Goal: Task Accomplishment & Management: Manage account settings

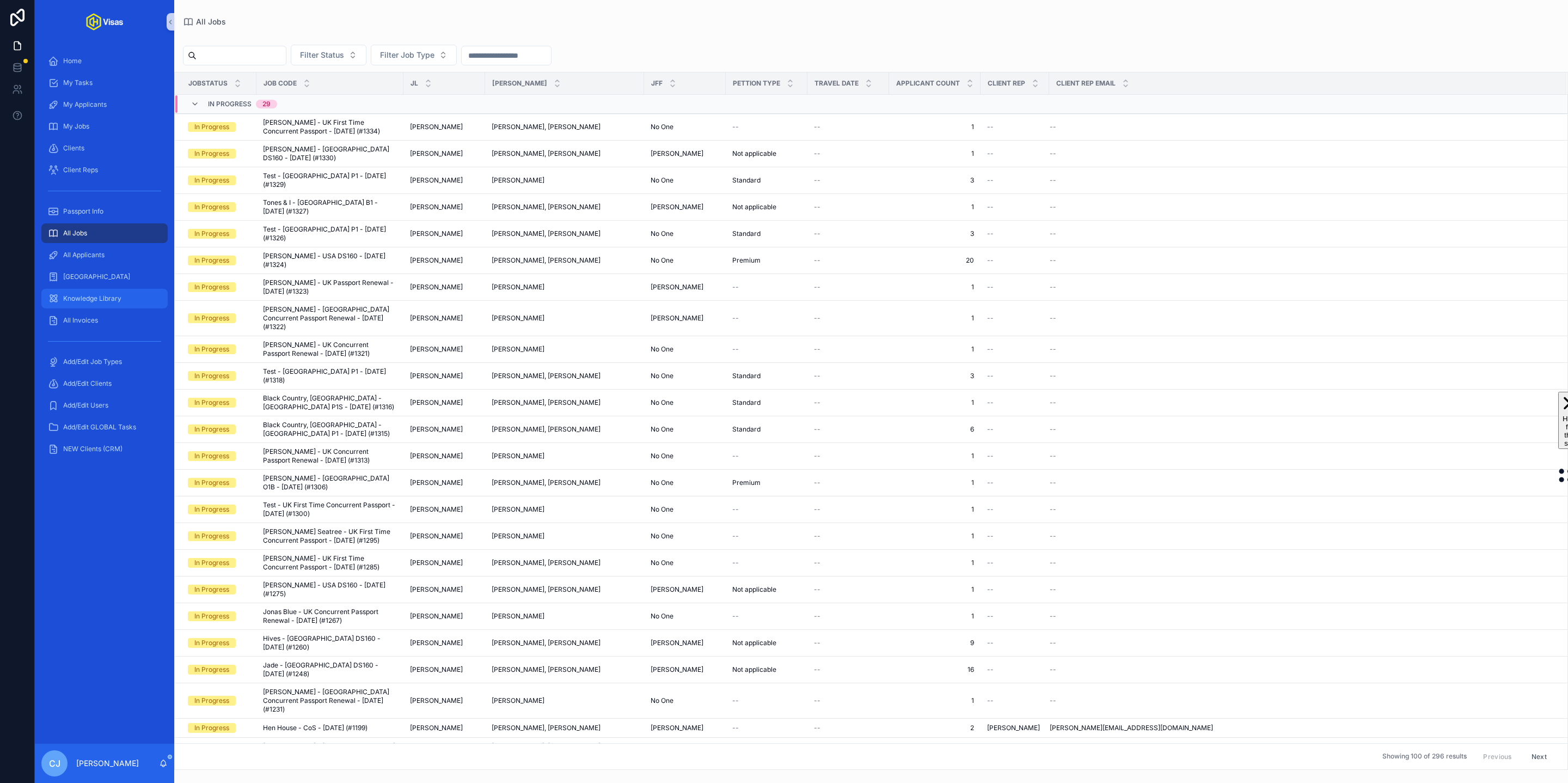
click at [130, 297] on div "Knowledge Library" at bounding box center [104, 298] width 113 height 18
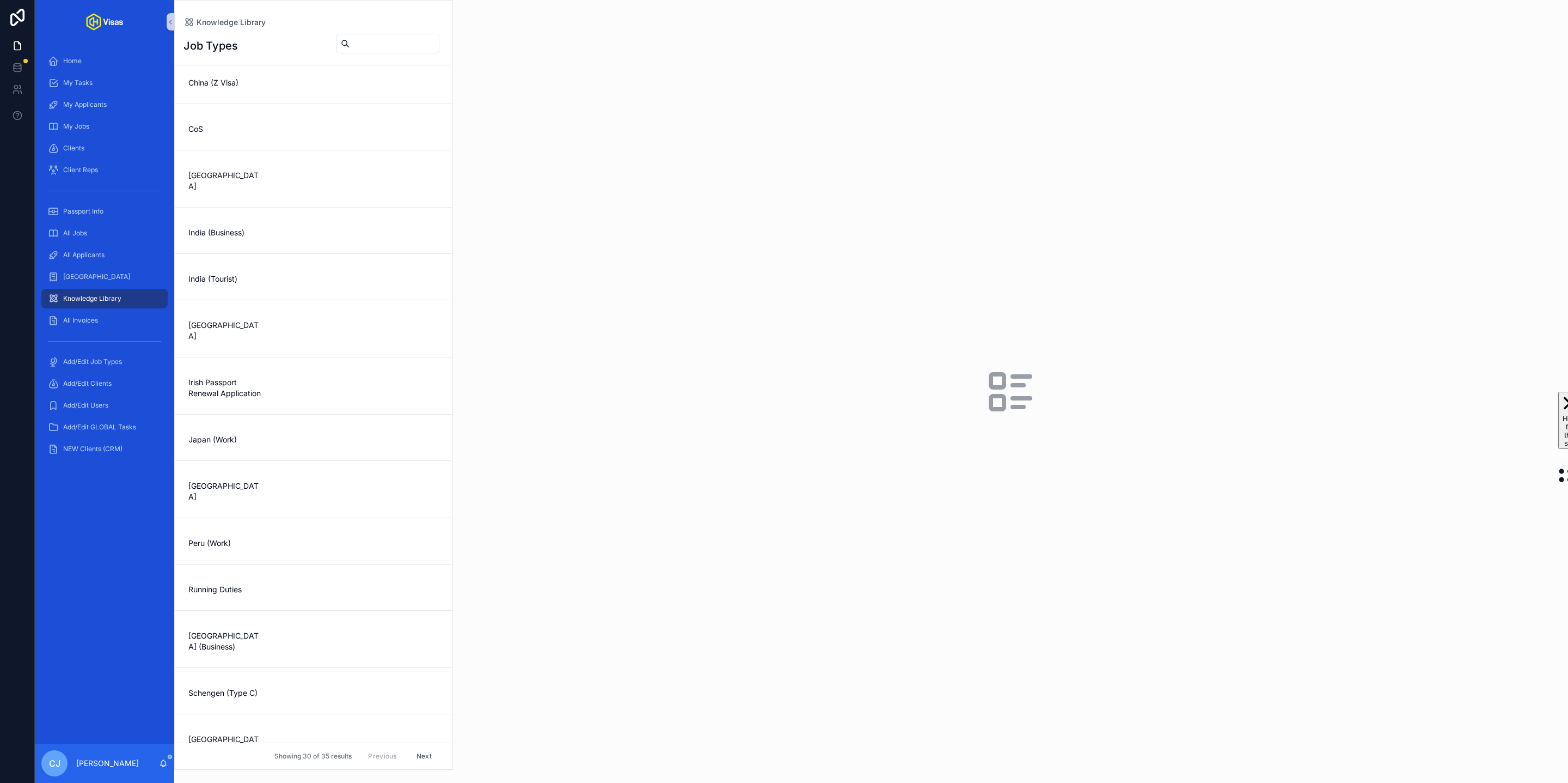
scroll to position [247, 0]
click at [226, 575] on span "Running Duties" at bounding box center [225, 581] width 75 height 11
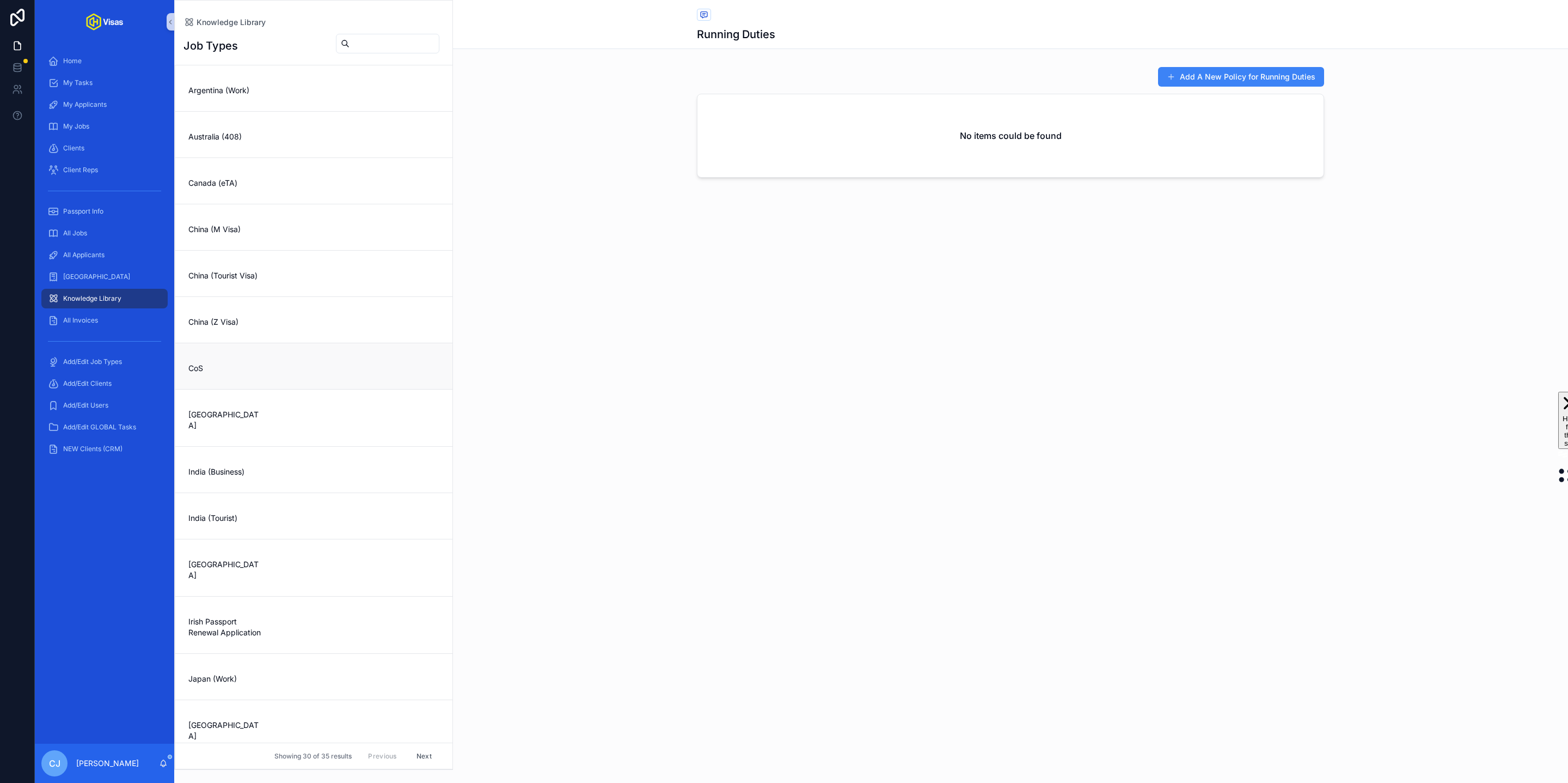
click at [257, 379] on link "CoS" at bounding box center [313, 365] width 277 height 46
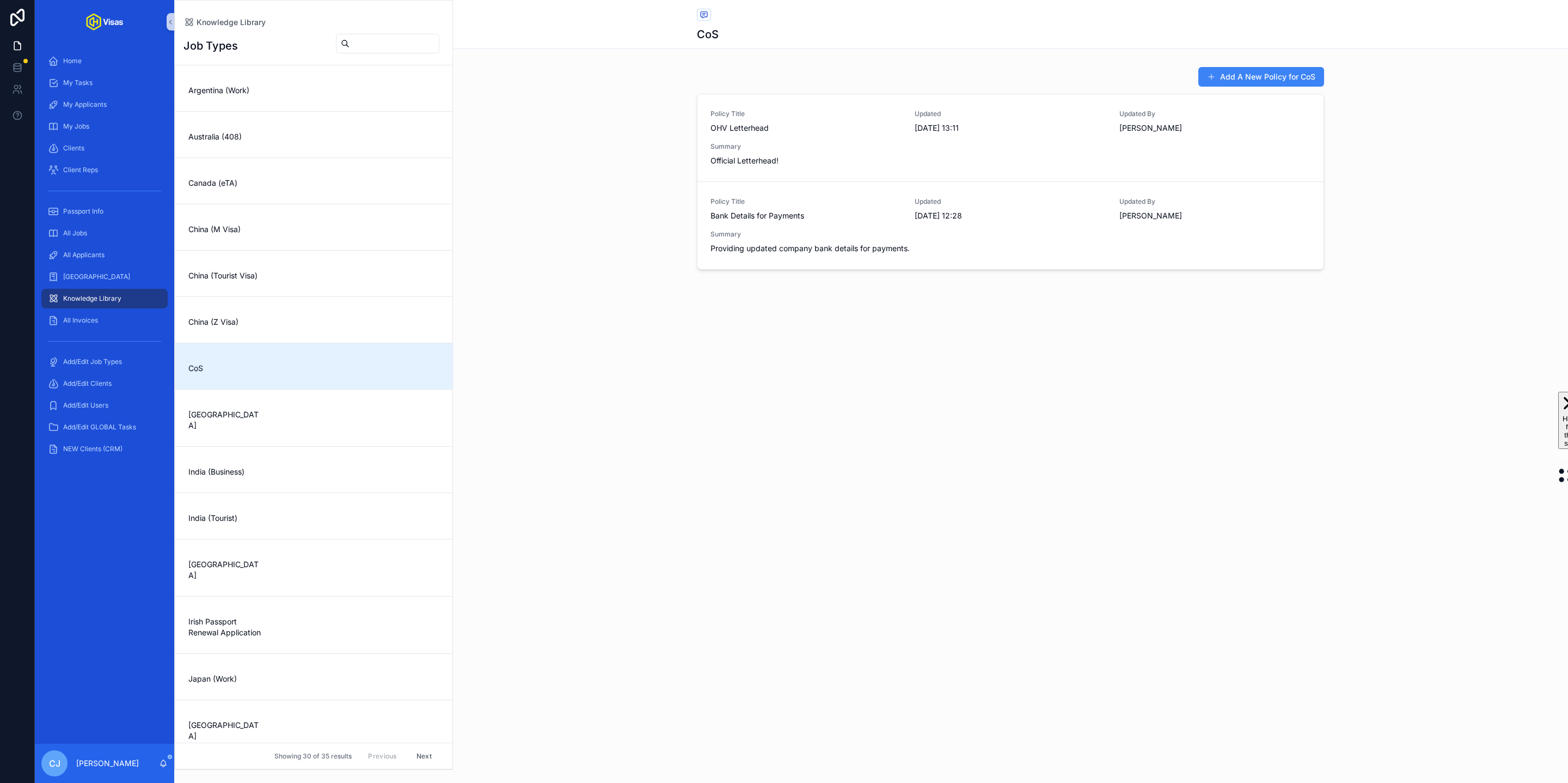
scroll to position [124, 0]
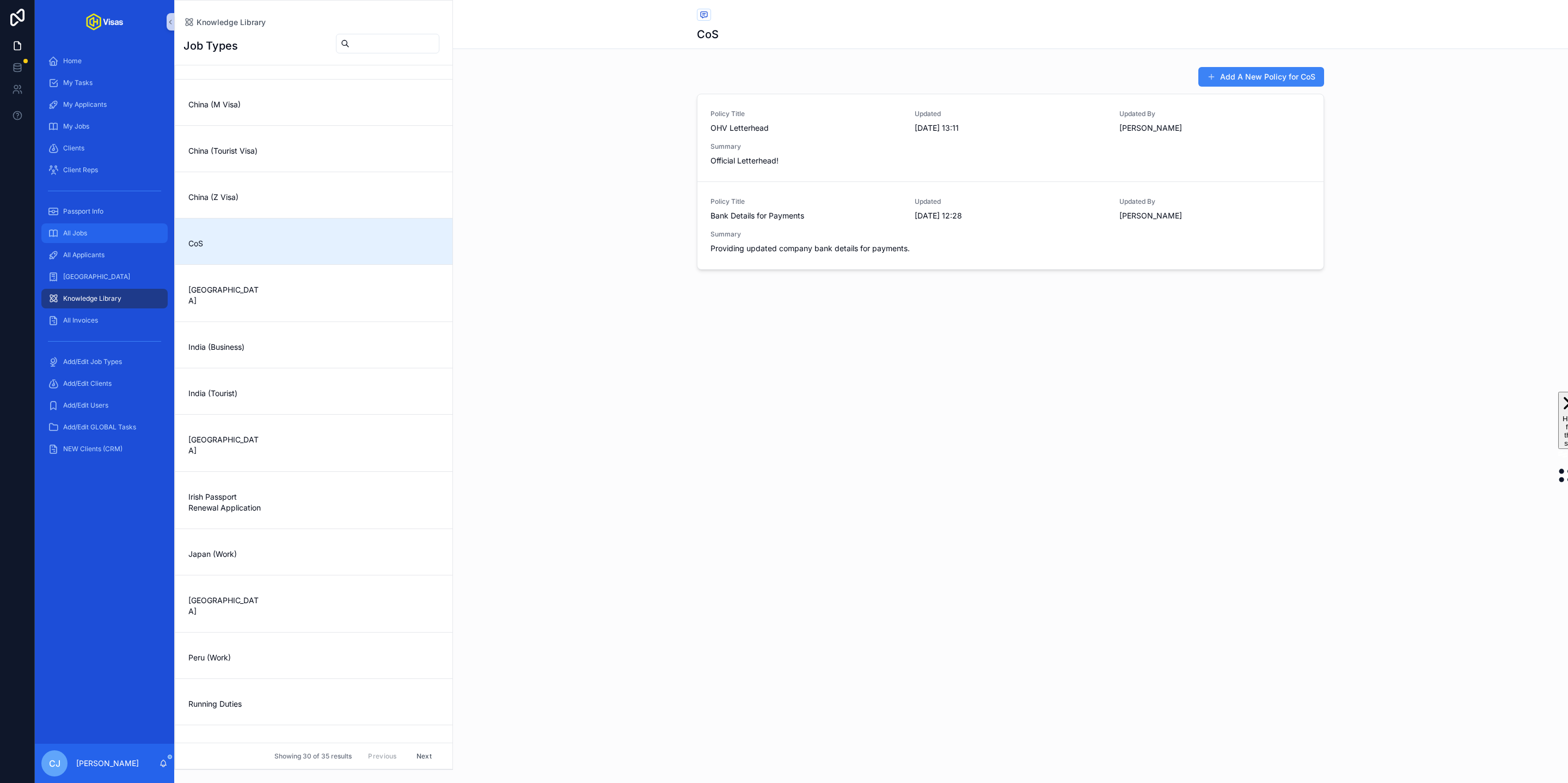
click at [100, 226] on div "All Jobs" at bounding box center [104, 233] width 113 height 18
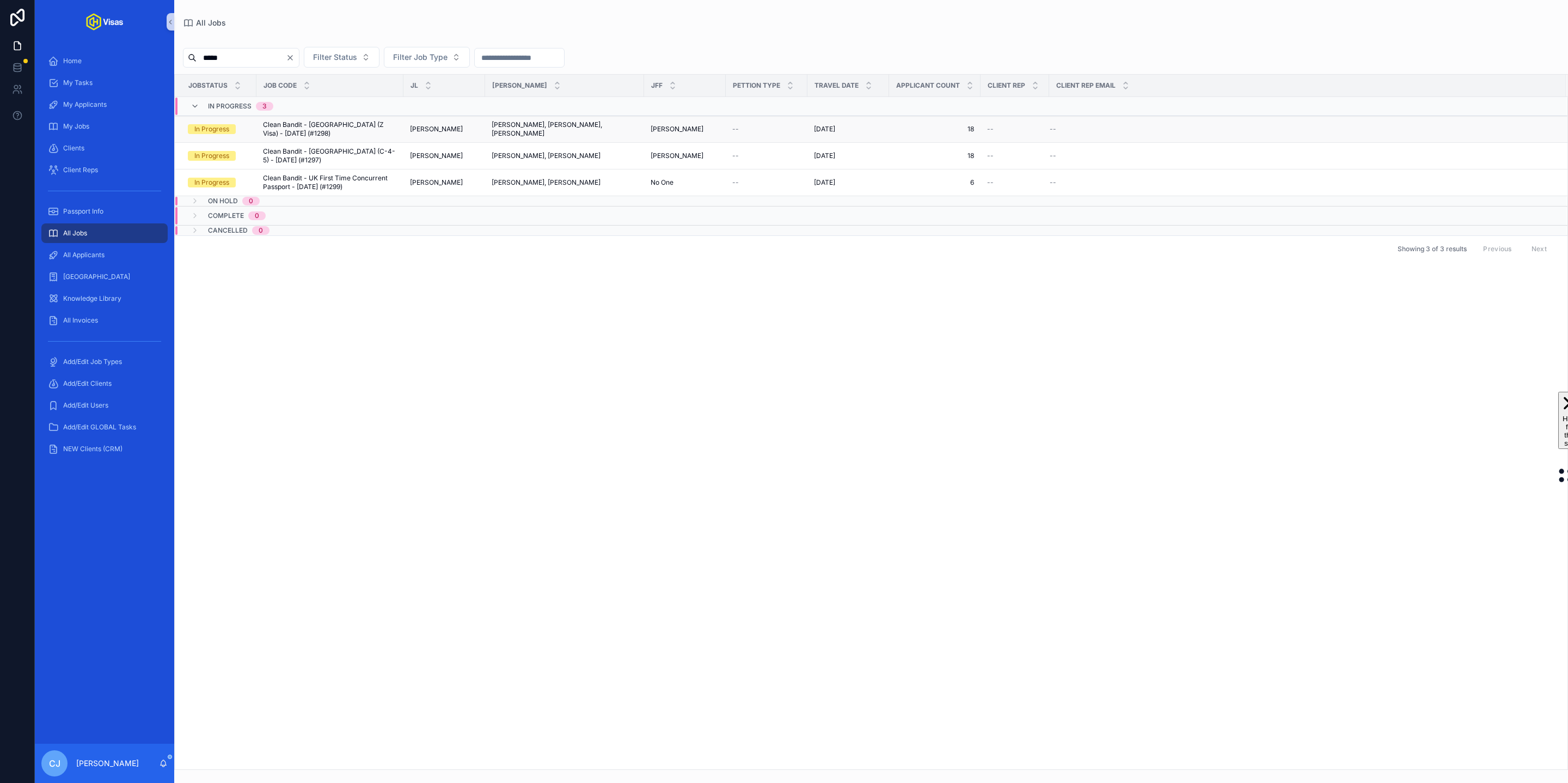
type input "*****"
click at [378, 129] on span "Clean Bandit - [GEOGRAPHIC_DATA] (Z Visa) - [DATE] (#1298)" at bounding box center [329, 129] width 134 height 18
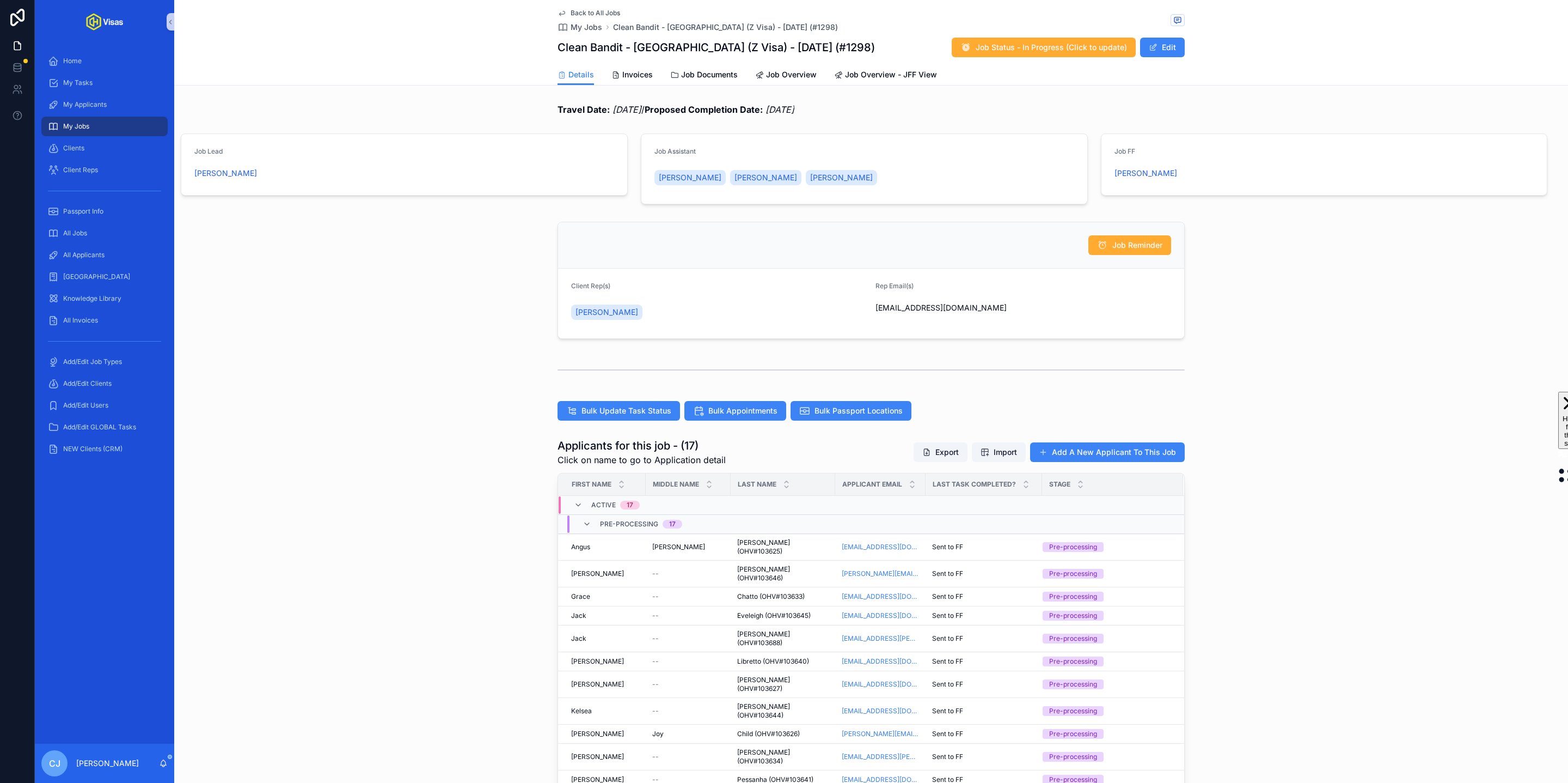
click at [805, 46] on div "Clean Bandit - [GEOGRAPHIC_DATA] (Z Visa) - [DATE] (#1298) Job Status - In Prog…" at bounding box center [870, 48] width 627 height 21
drag, startPoint x: 710, startPoint y: 48, endPoint x: 635, endPoint y: 49, distance: 75.0
click at [635, 49] on h1 "Clean Bandit - [GEOGRAPHIC_DATA] (Z Visa) - [DATE] (#1298)" at bounding box center [715, 48] width 317 height 15
copy h1 "China (Z Visa)"
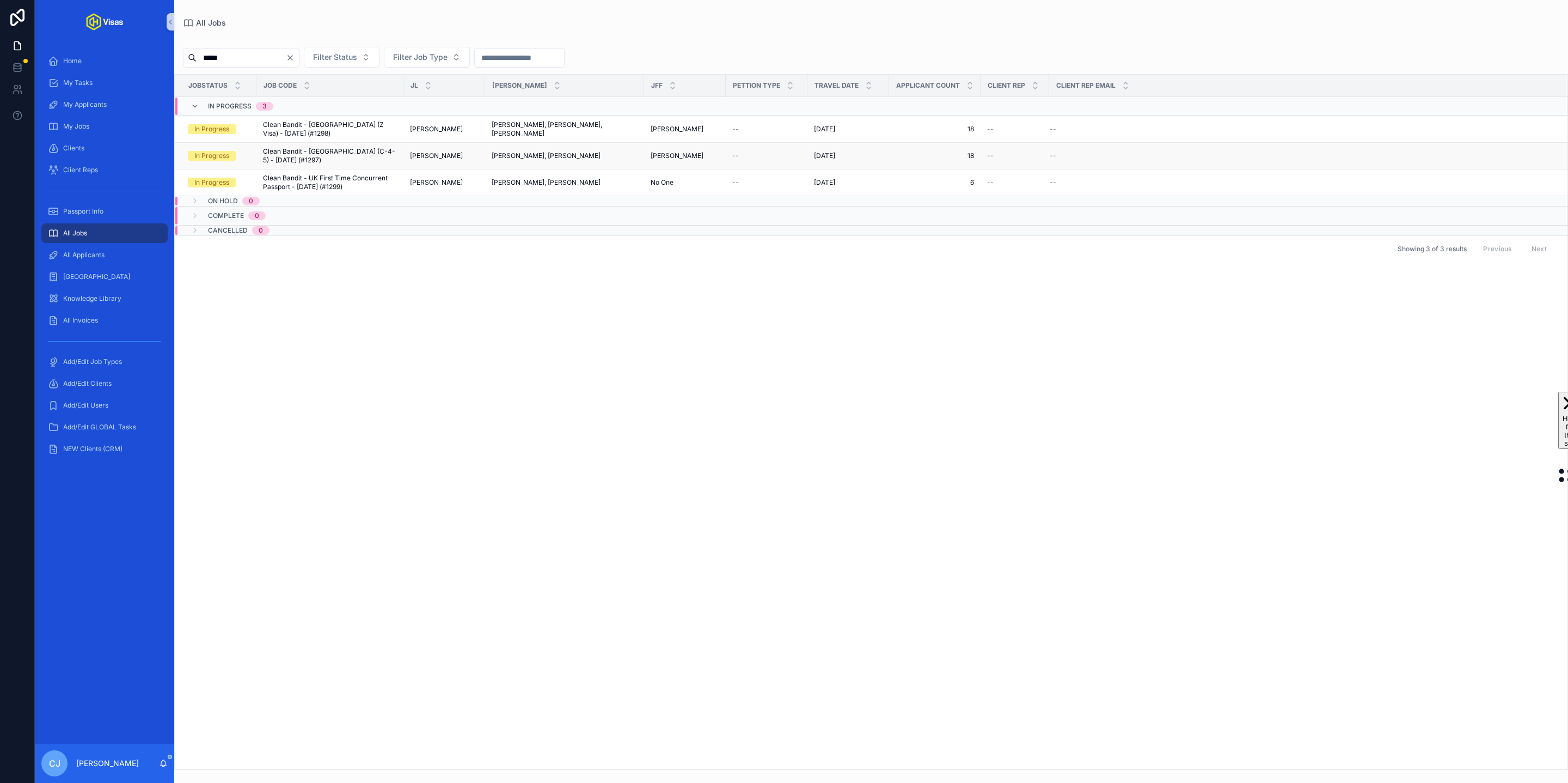
click at [361, 155] on span "Clean Bandit - [GEOGRAPHIC_DATA] (C-4-5) - [DATE] (#1297)" at bounding box center [329, 155] width 134 height 18
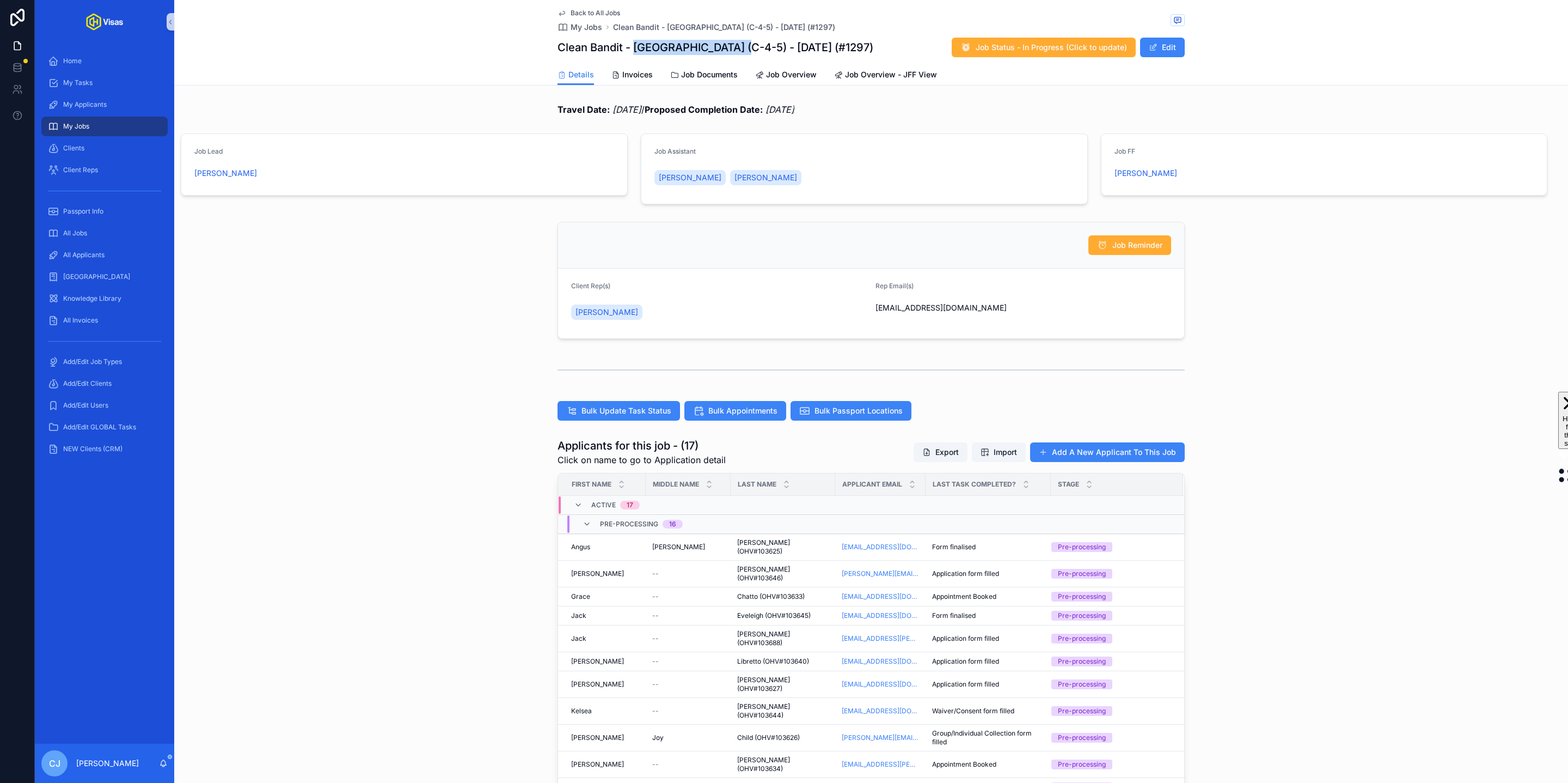
drag, startPoint x: 741, startPoint y: 49, endPoint x: 637, endPoint y: 49, distance: 104.0
click at [637, 49] on h1 "Clean Bandit - [GEOGRAPHIC_DATA] (C-4-5) - [DATE] (#1297)" at bounding box center [715, 48] width 316 height 15
copy h1 "[GEOGRAPHIC_DATA] (C-4-5)"
click at [100, 254] on span "All Applicants" at bounding box center [84, 254] width 41 height 8
click at [77, 253] on span "All Applicants" at bounding box center [84, 254] width 41 height 8
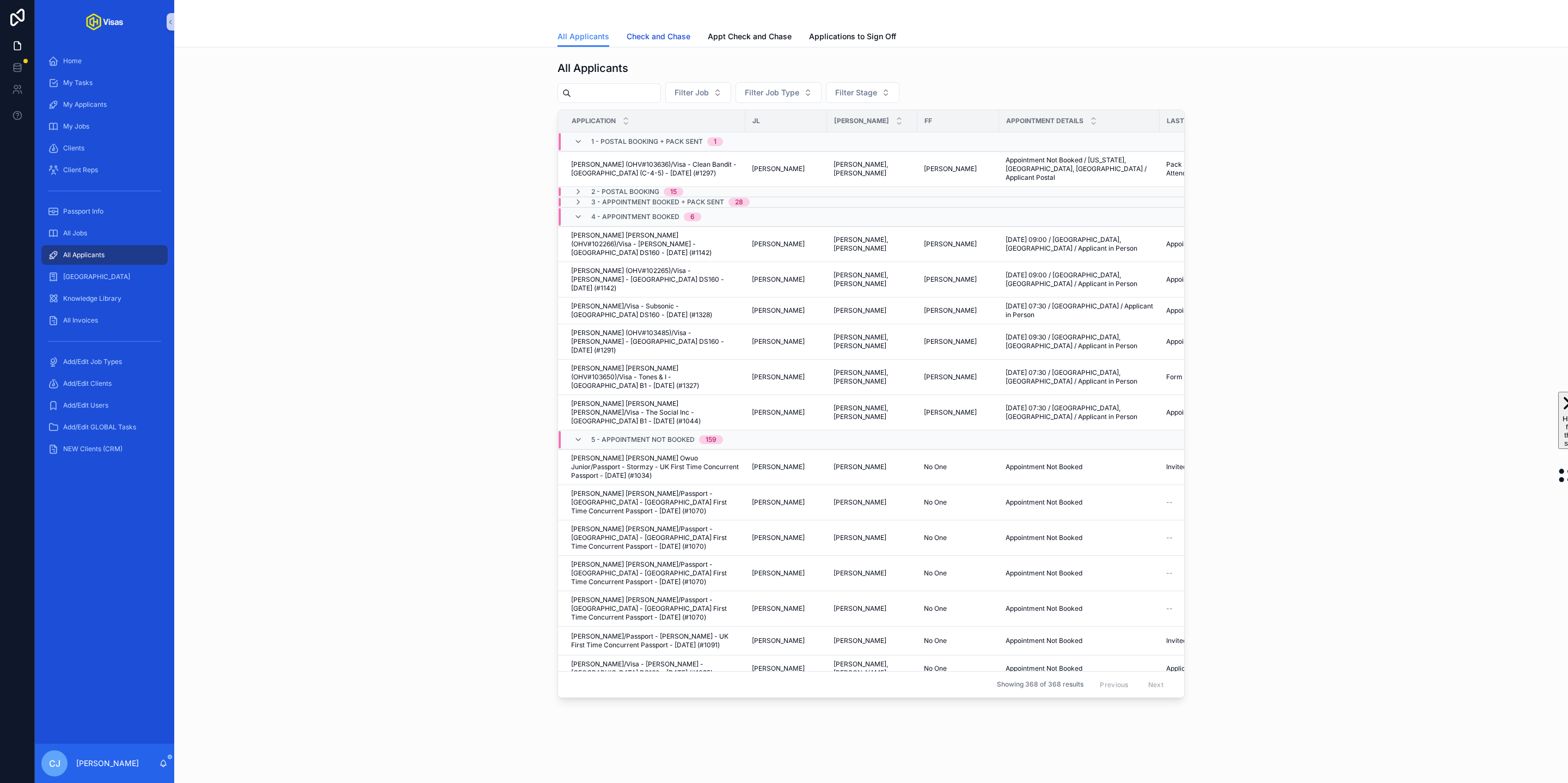
click at [664, 33] on span "Check and Chase" at bounding box center [658, 36] width 64 height 11
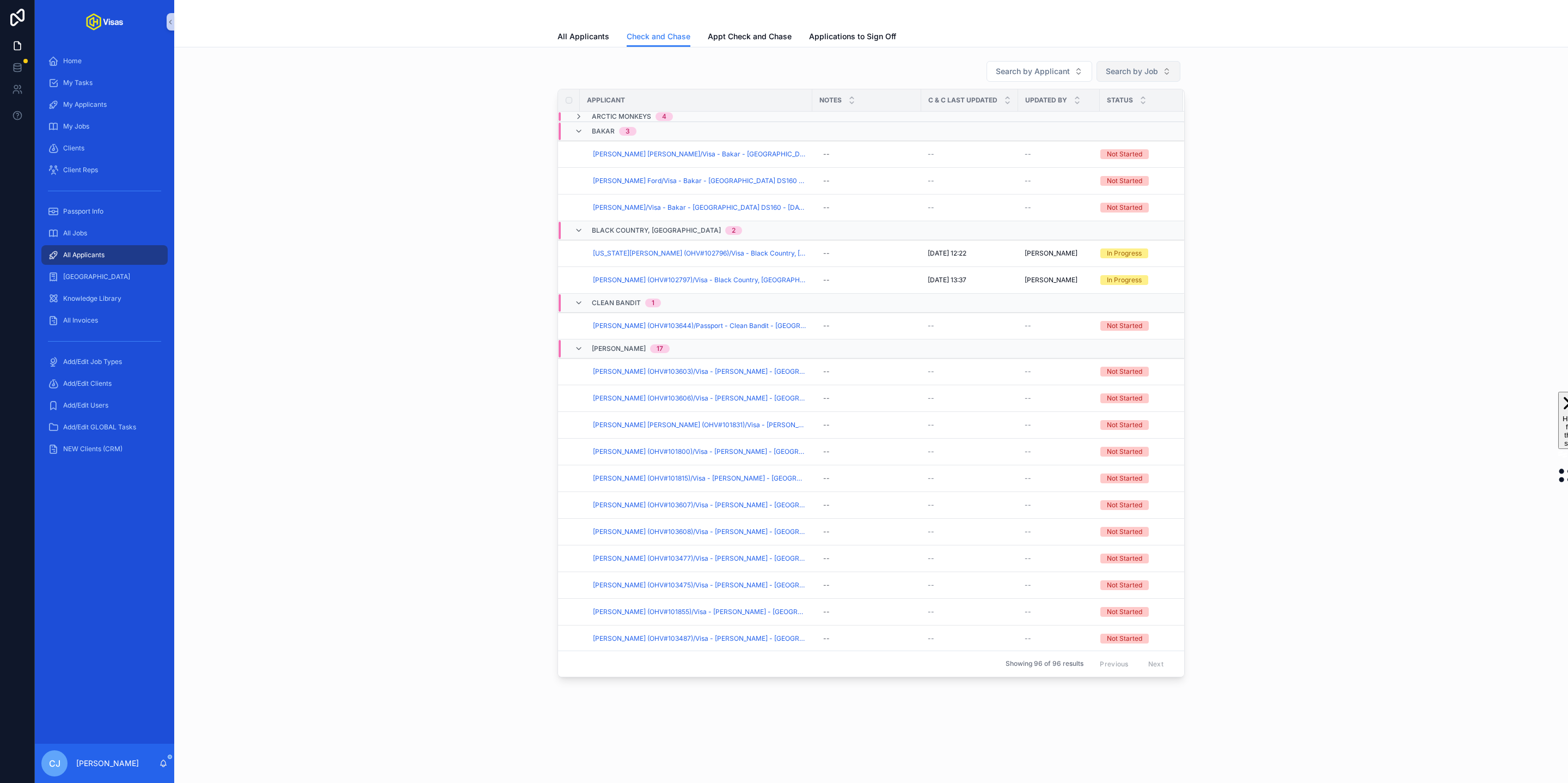
click at [1144, 71] on span "Search by Job" at bounding box center [1132, 71] width 52 height 11
type input "*****"
click at [1141, 132] on span "Royal Blood - [GEOGRAPHIC_DATA] O2 - [DATE] (#1333)" at bounding box center [1131, 134] width 108 height 11
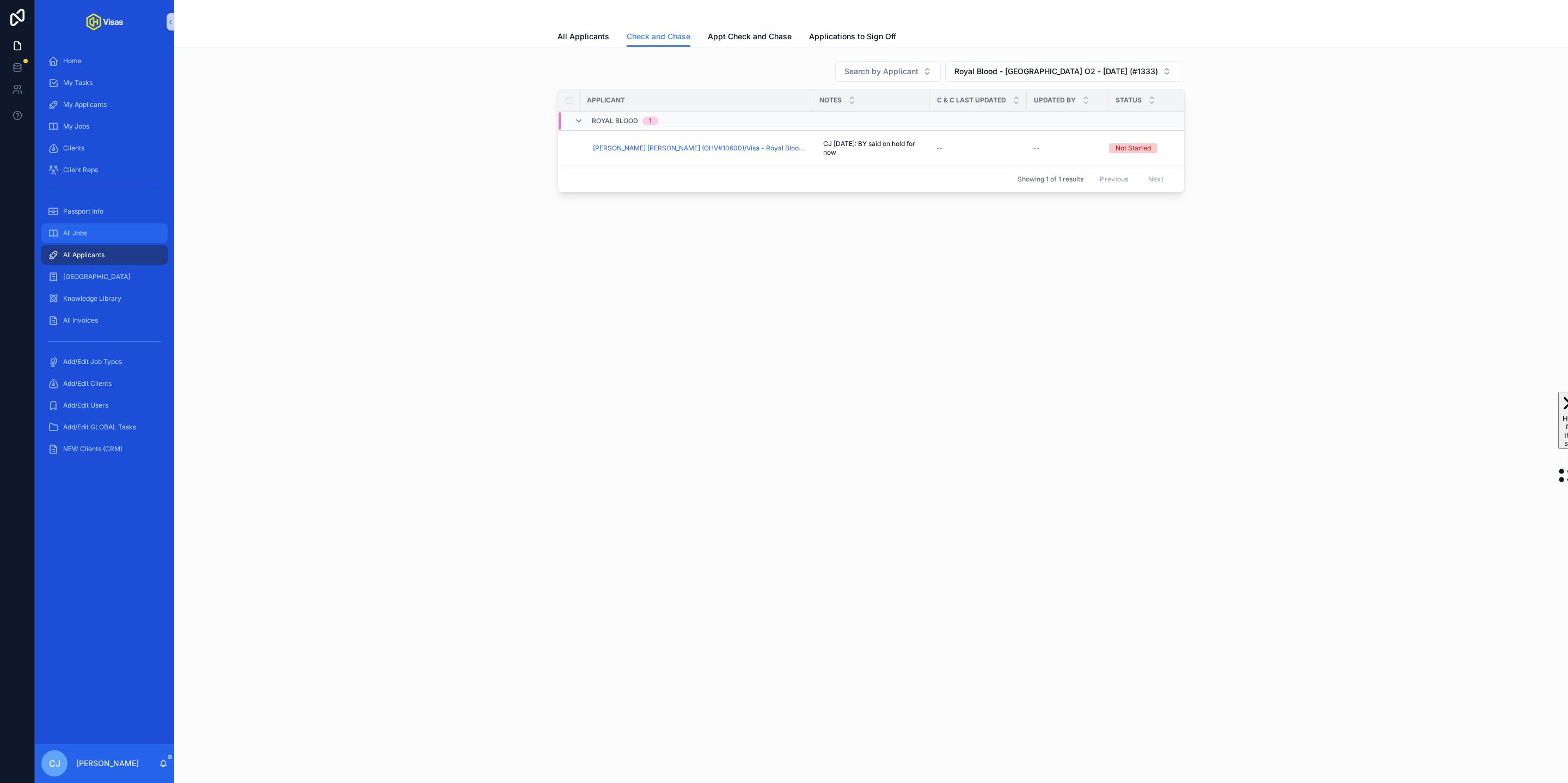
click at [66, 236] on span "All Jobs" at bounding box center [76, 233] width 24 height 8
click at [98, 236] on div "All Jobs" at bounding box center [104, 233] width 113 height 18
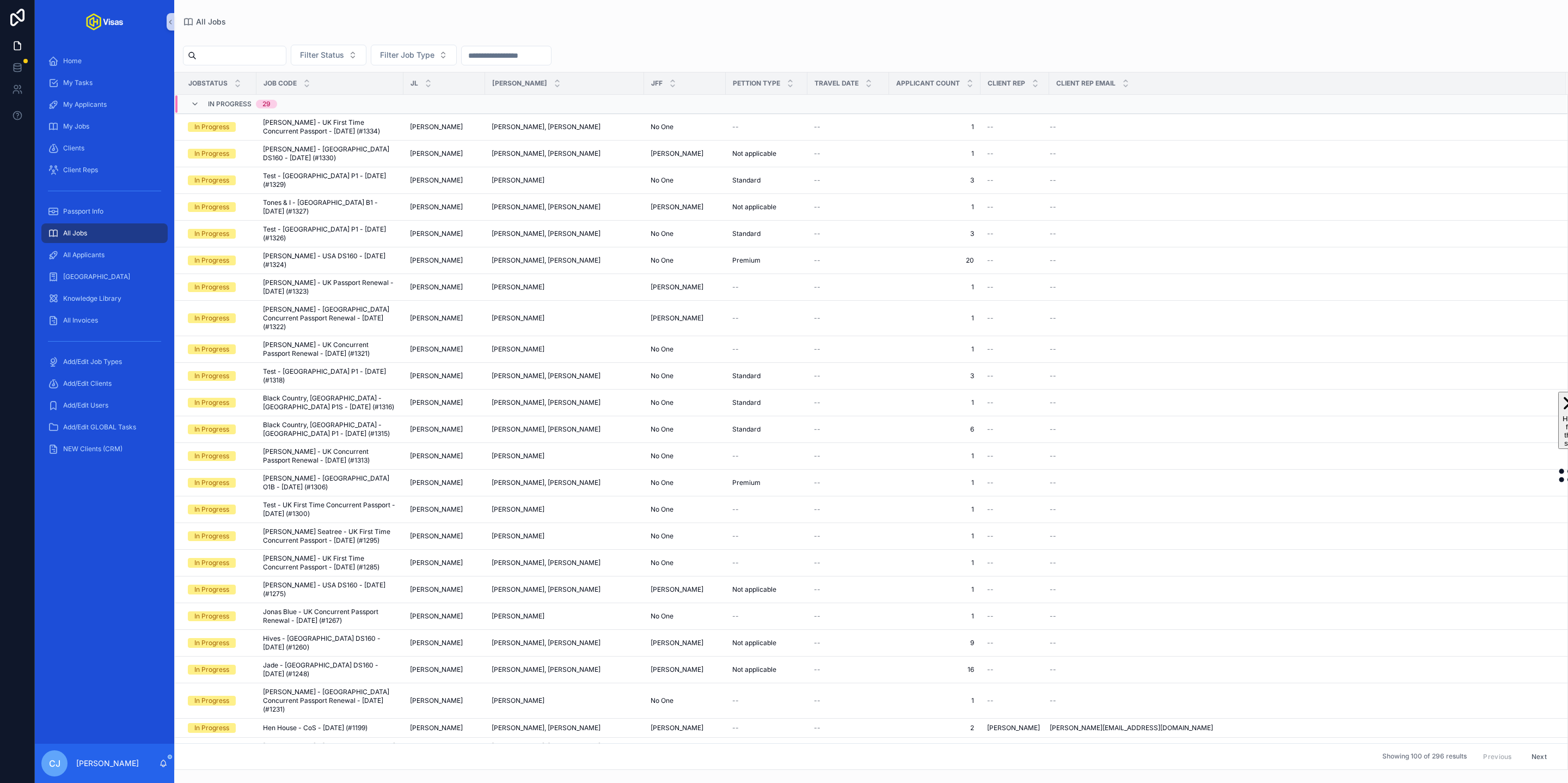
click at [247, 57] on input "scrollable content" at bounding box center [240, 55] width 89 height 15
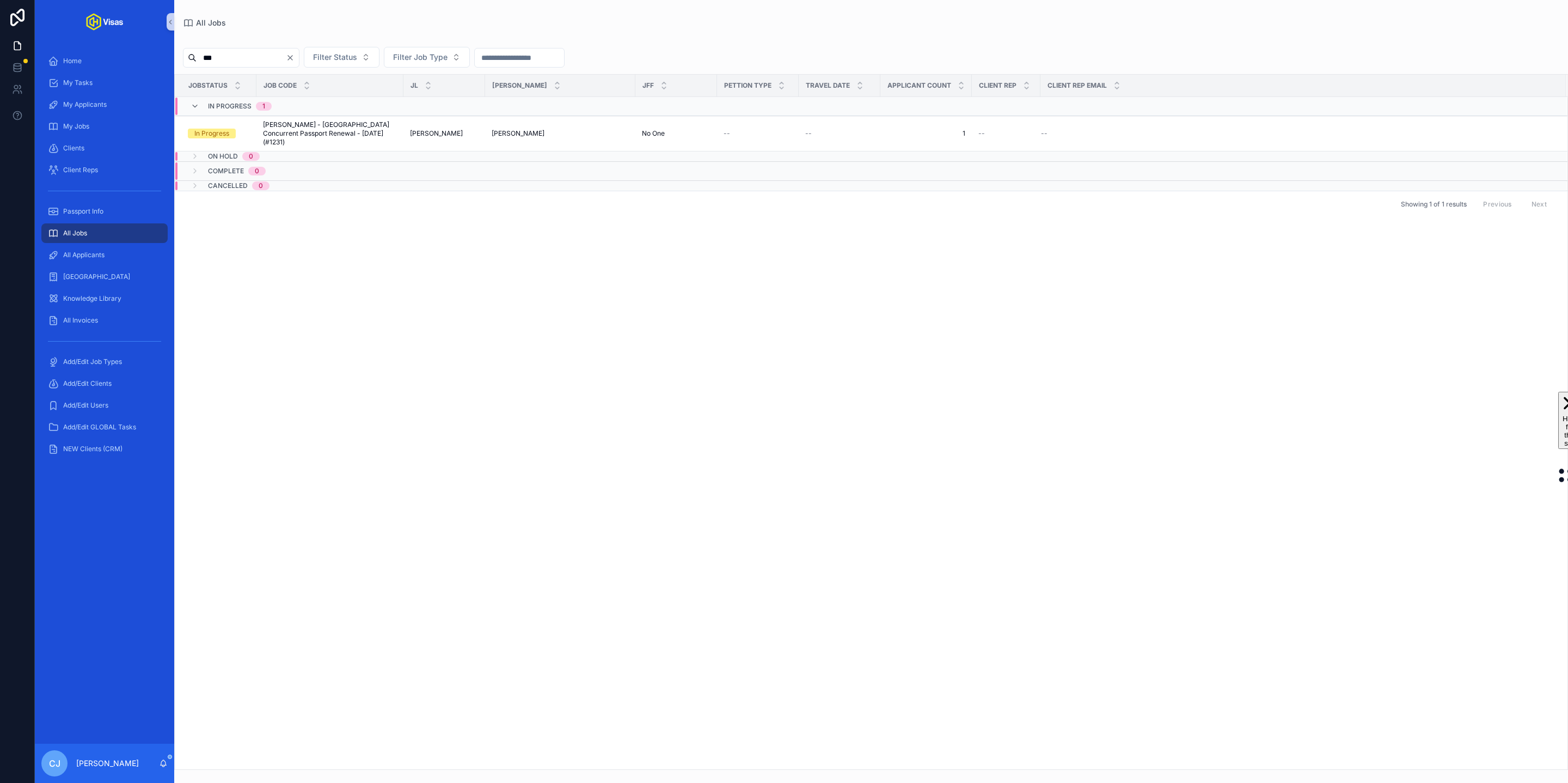
type input "***"
click at [295, 57] on icon "Clear" at bounding box center [290, 57] width 8 height 8
click at [524, 355] on div "JobStatus Job Code JL JA JFF Pettion Type Travel Date Applicant count Client Re…" at bounding box center [870, 422] width 1392 height 694
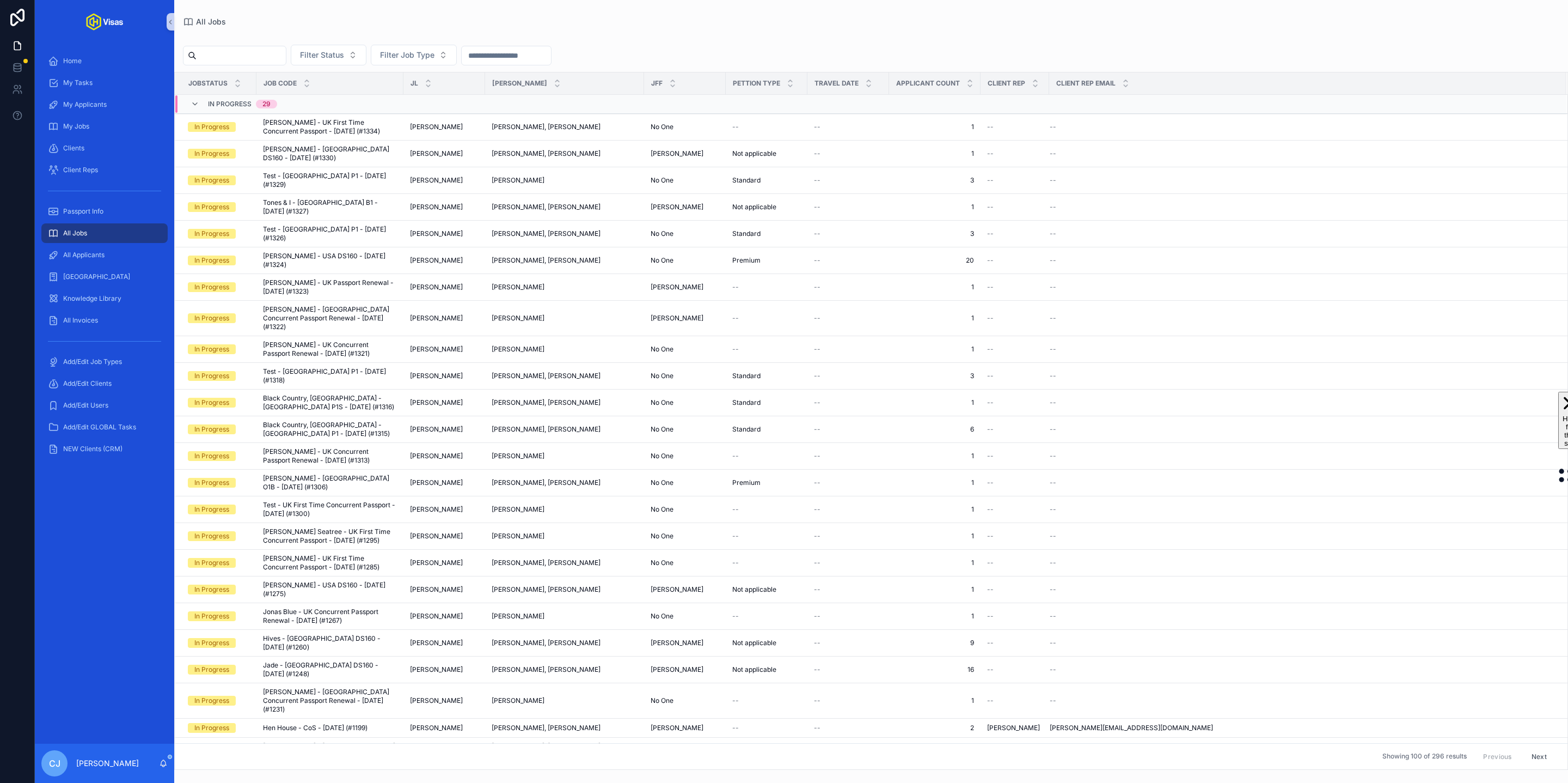
click at [233, 57] on input "scrollable content" at bounding box center [240, 55] width 89 height 15
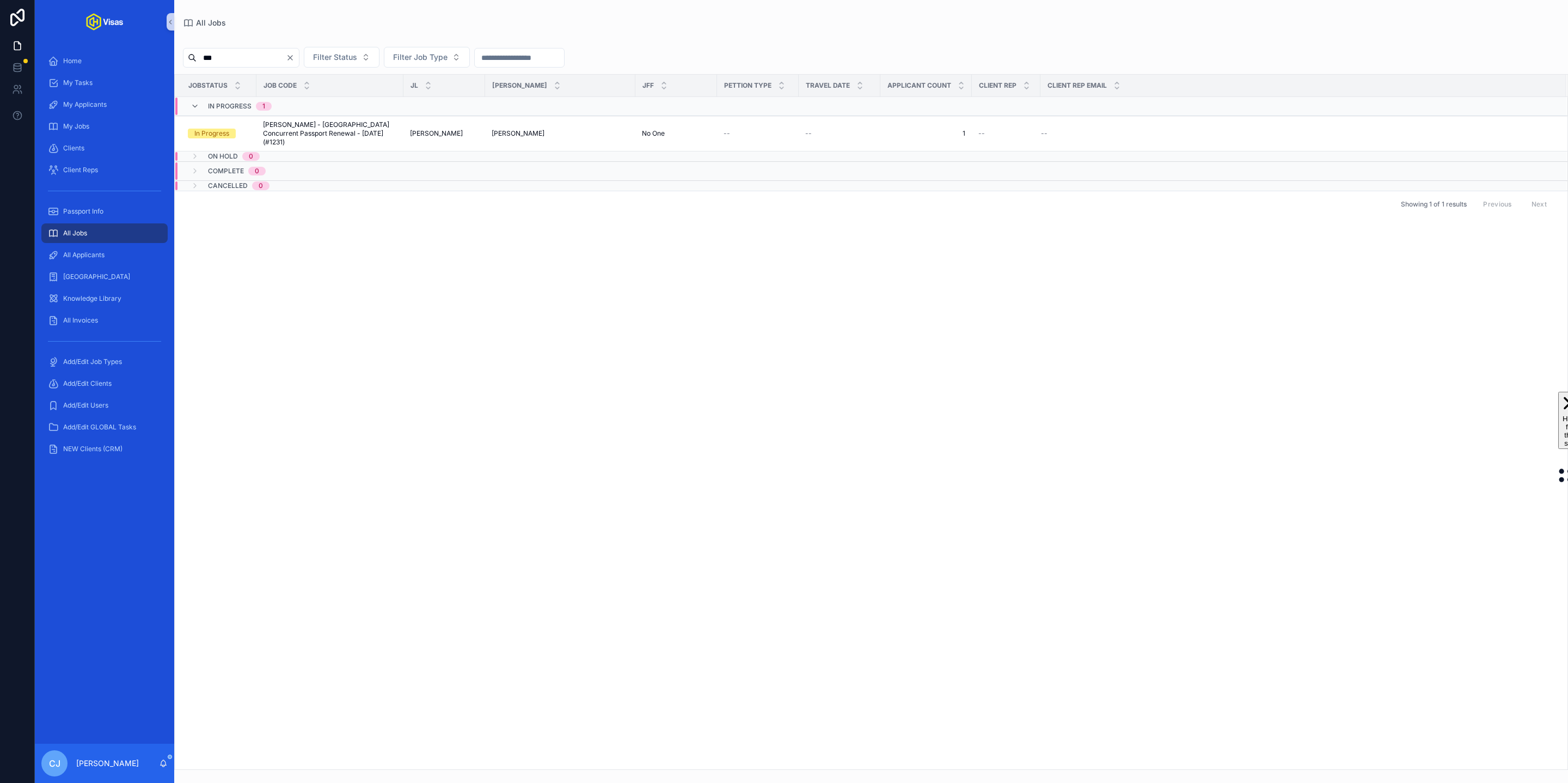
type input "***"
click at [251, 152] on div "0" at bounding box center [251, 155] width 5 height 8
click at [206, 157] on div "On Hold 0" at bounding box center [225, 160] width 69 height 18
click at [208, 152] on span "On Hold" at bounding box center [223, 155] width 30 height 8
click at [420, 290] on div "JobStatus Job Code JL JA JFF Pettion Type Travel Date Applicant count Client Re…" at bounding box center [870, 422] width 1392 height 694
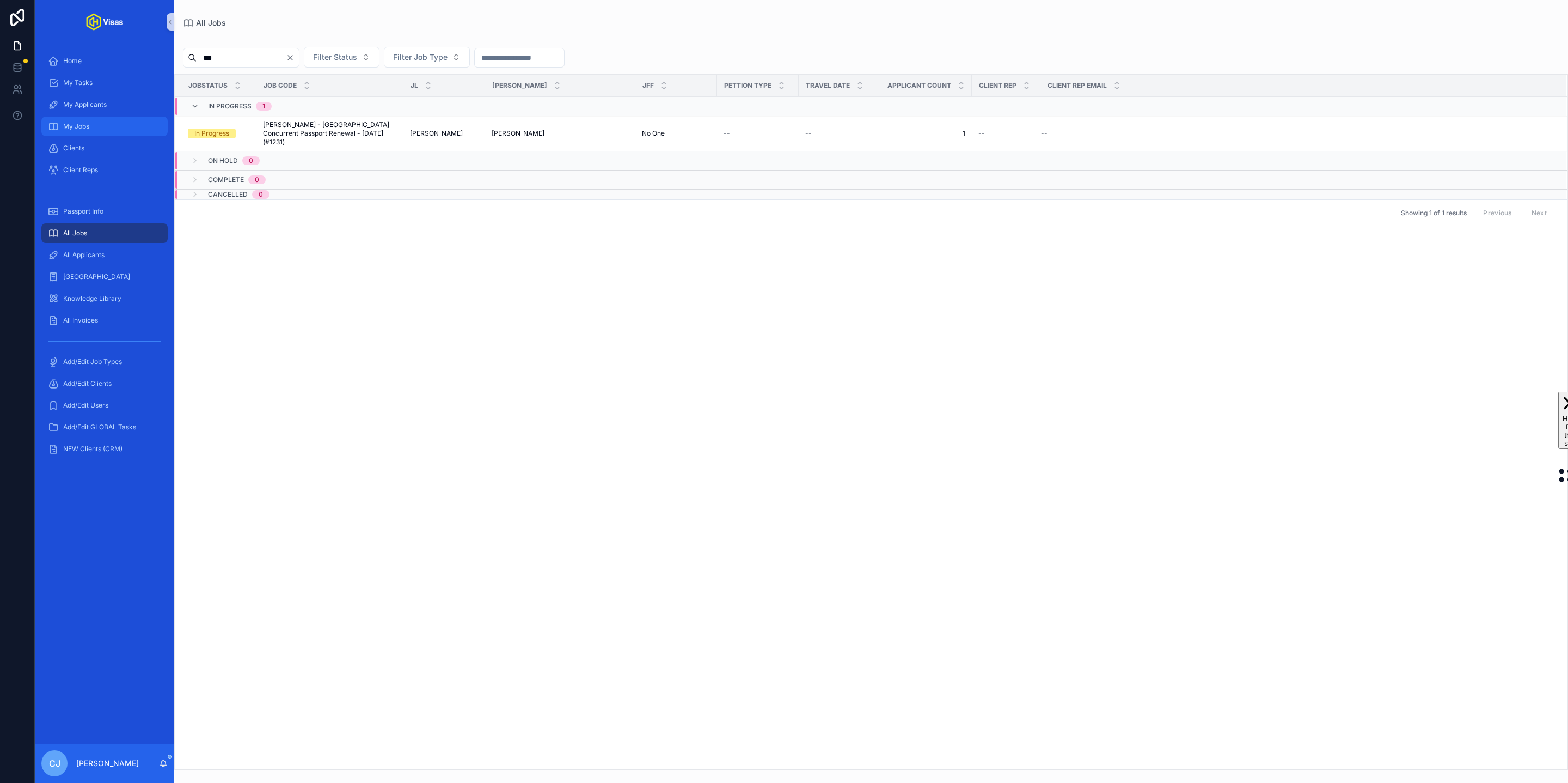
click at [104, 122] on div "My Jobs" at bounding box center [104, 126] width 113 height 18
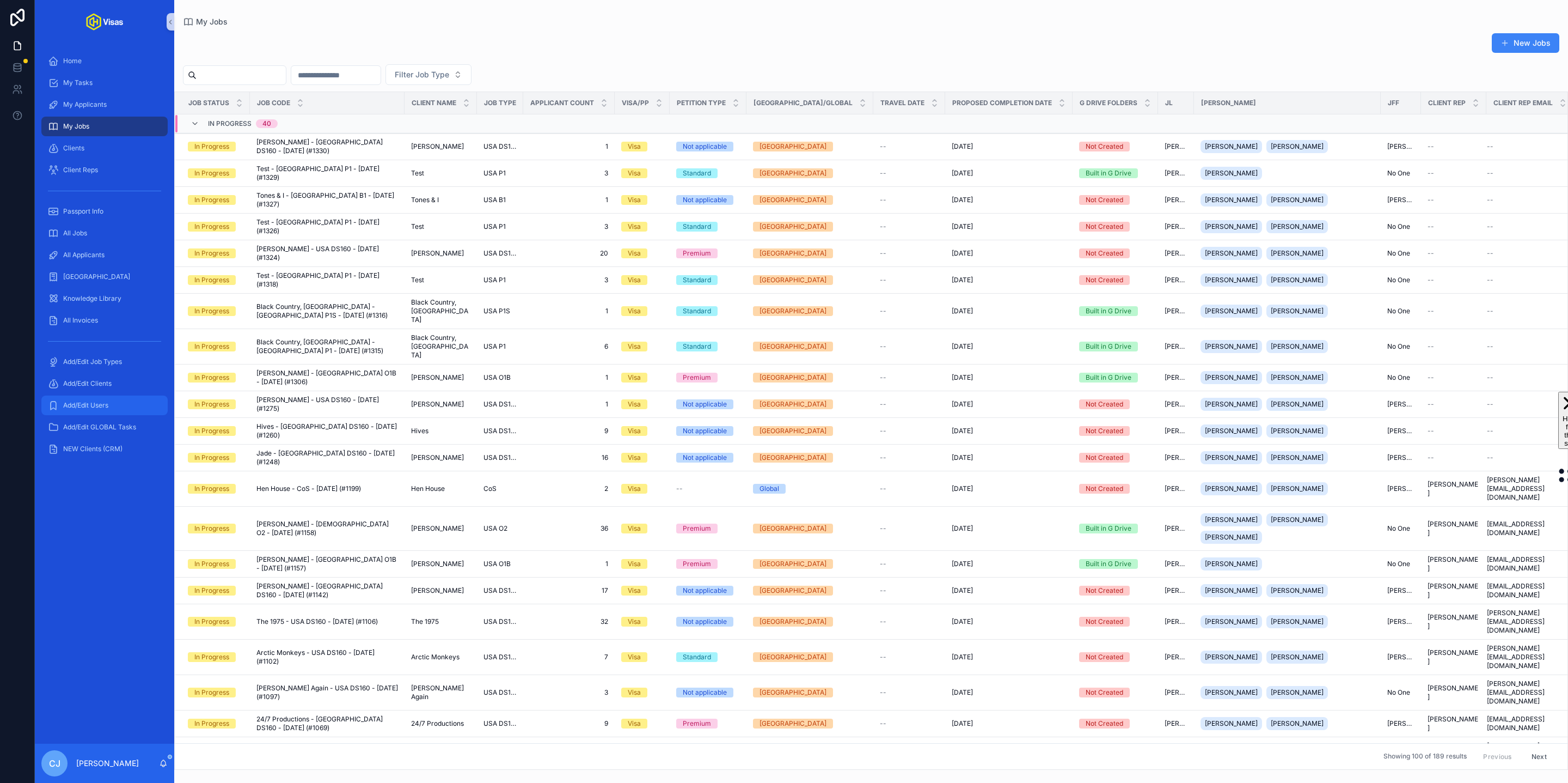
click at [119, 402] on div "Add/Edit Users" at bounding box center [104, 405] width 113 height 18
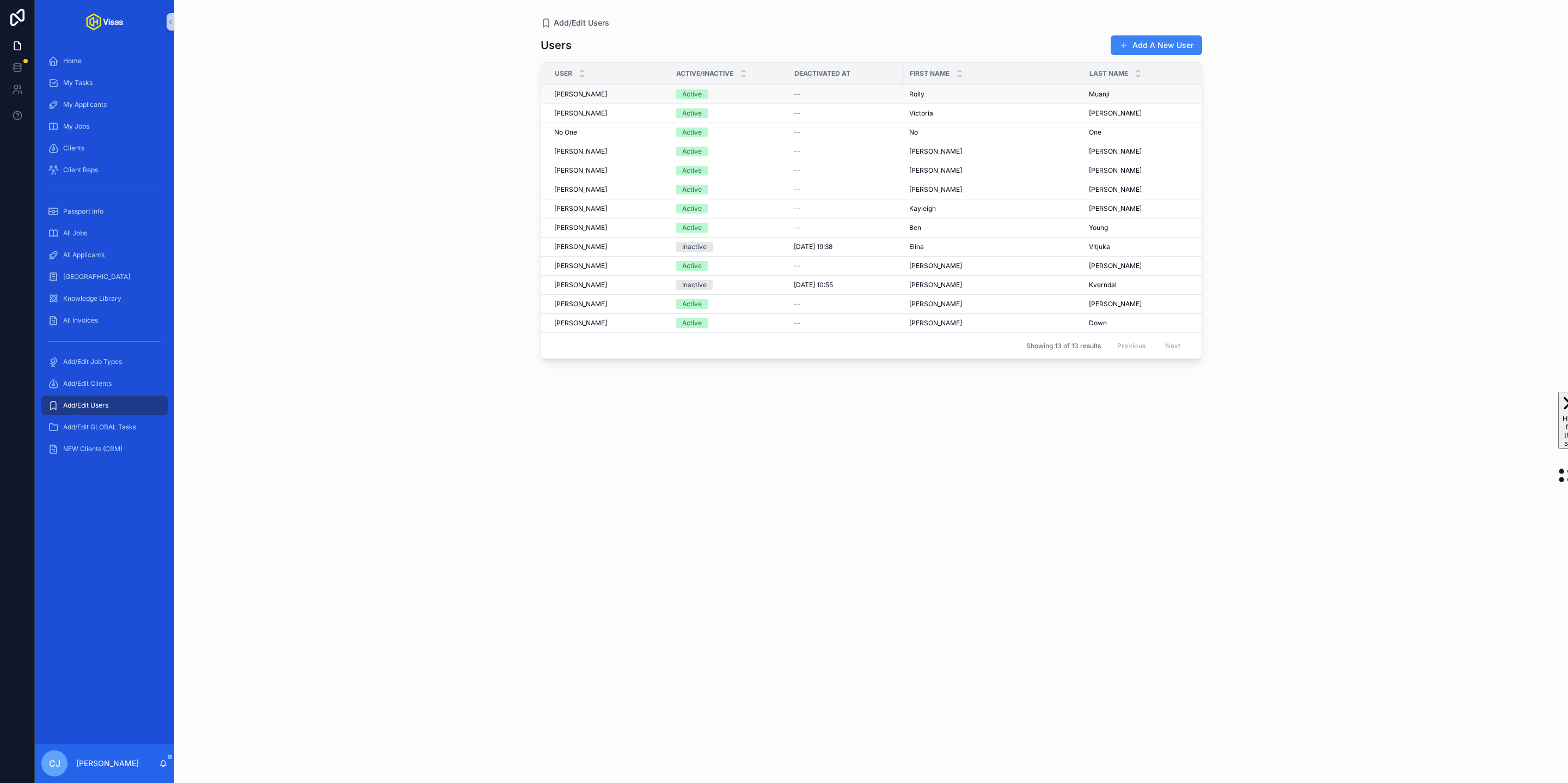
click at [581, 95] on span "[PERSON_NAME]" at bounding box center [581, 94] width 52 height 8
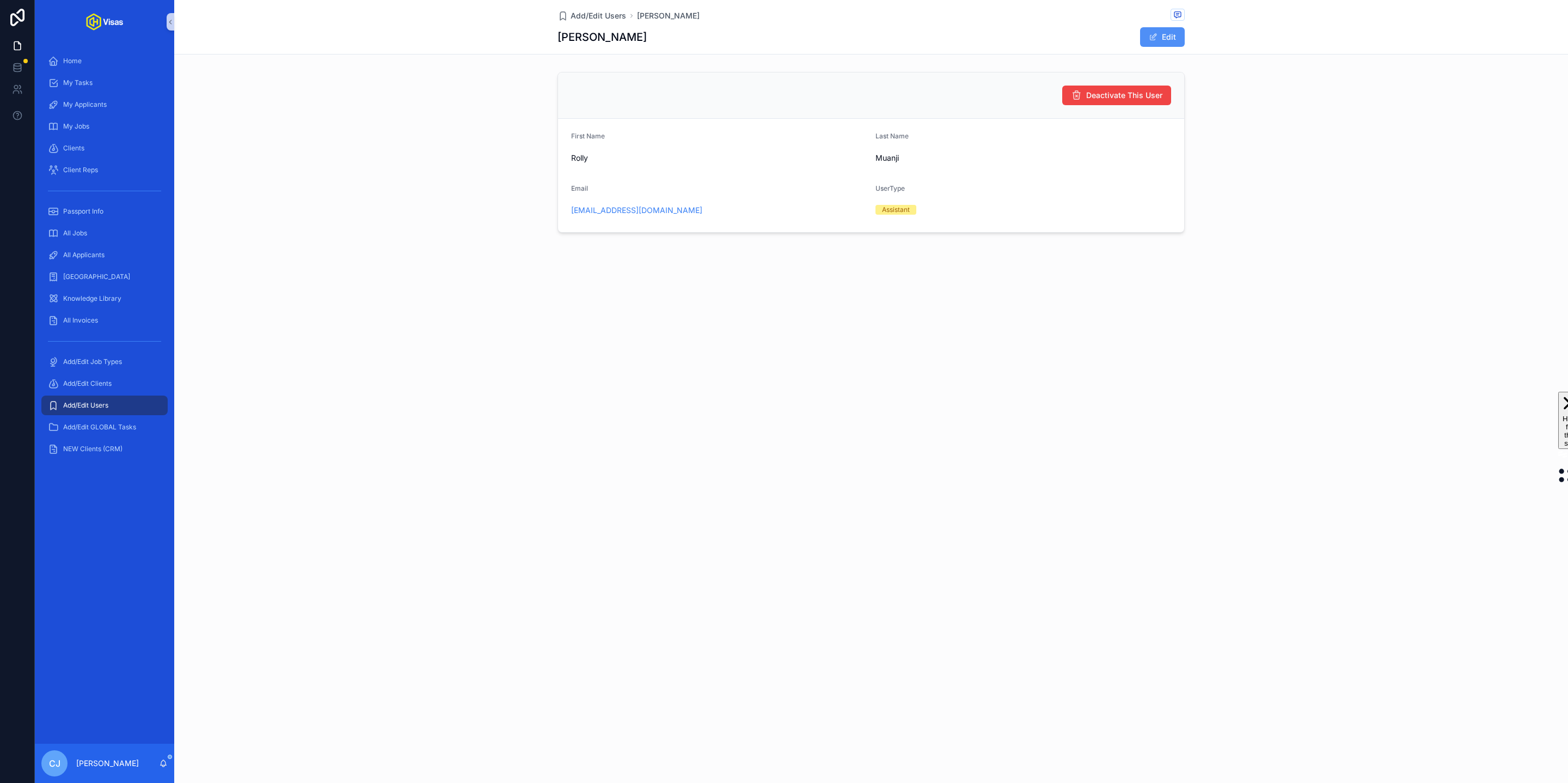
click at [1168, 38] on button "Edit" at bounding box center [1162, 36] width 45 height 20
click at [925, 218] on span "Assistant" at bounding box center [905, 214] width 41 height 9
click at [948, 329] on div "Job Lead" at bounding box center [1023, 325] width 290 height 16
click at [1166, 41] on button "Done" at bounding box center [1159, 36] width 50 height 20
click at [123, 230] on div "All Jobs" at bounding box center [104, 233] width 113 height 18
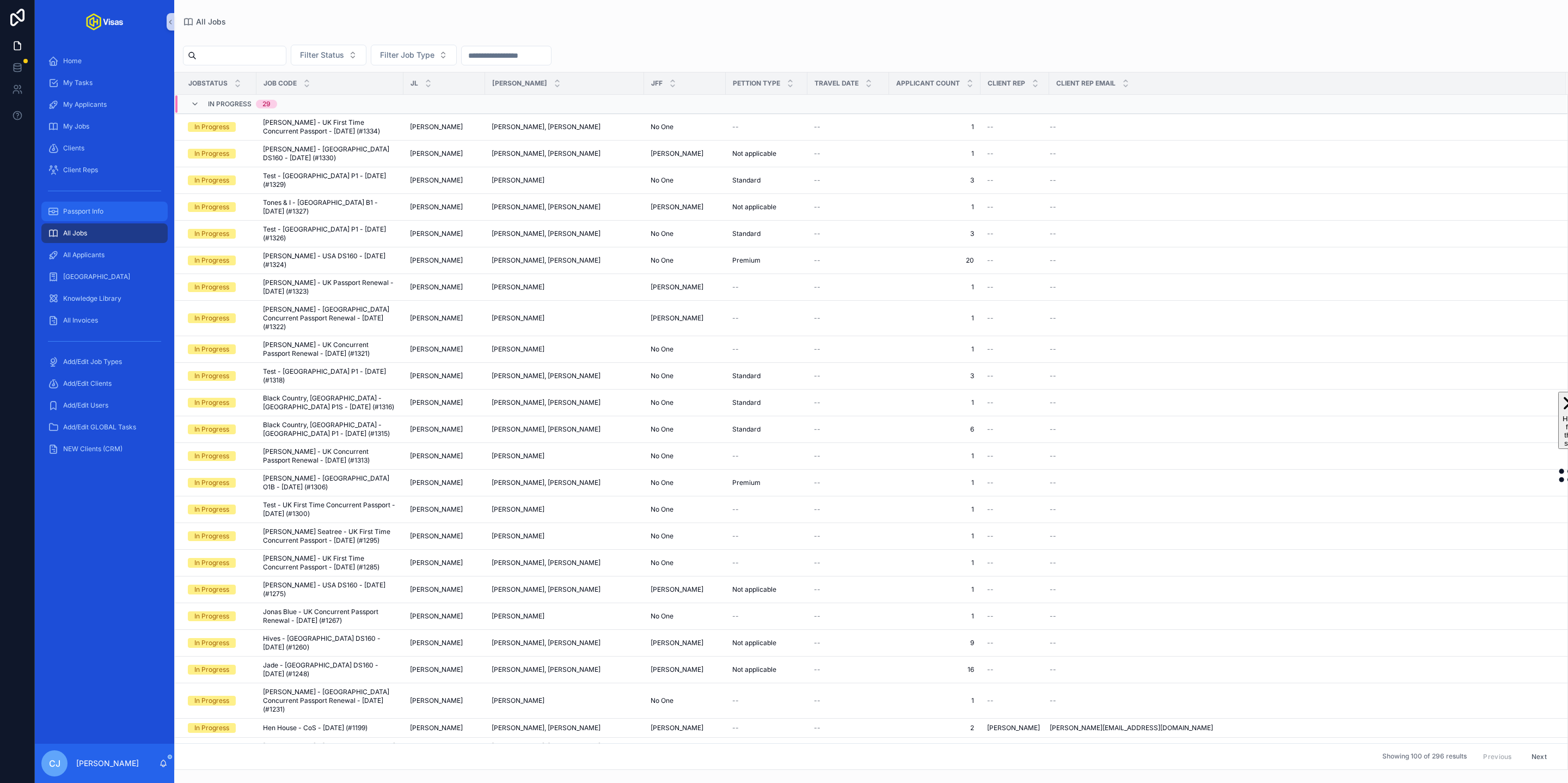
click at [274, 57] on input "scrollable content" at bounding box center [240, 55] width 89 height 15
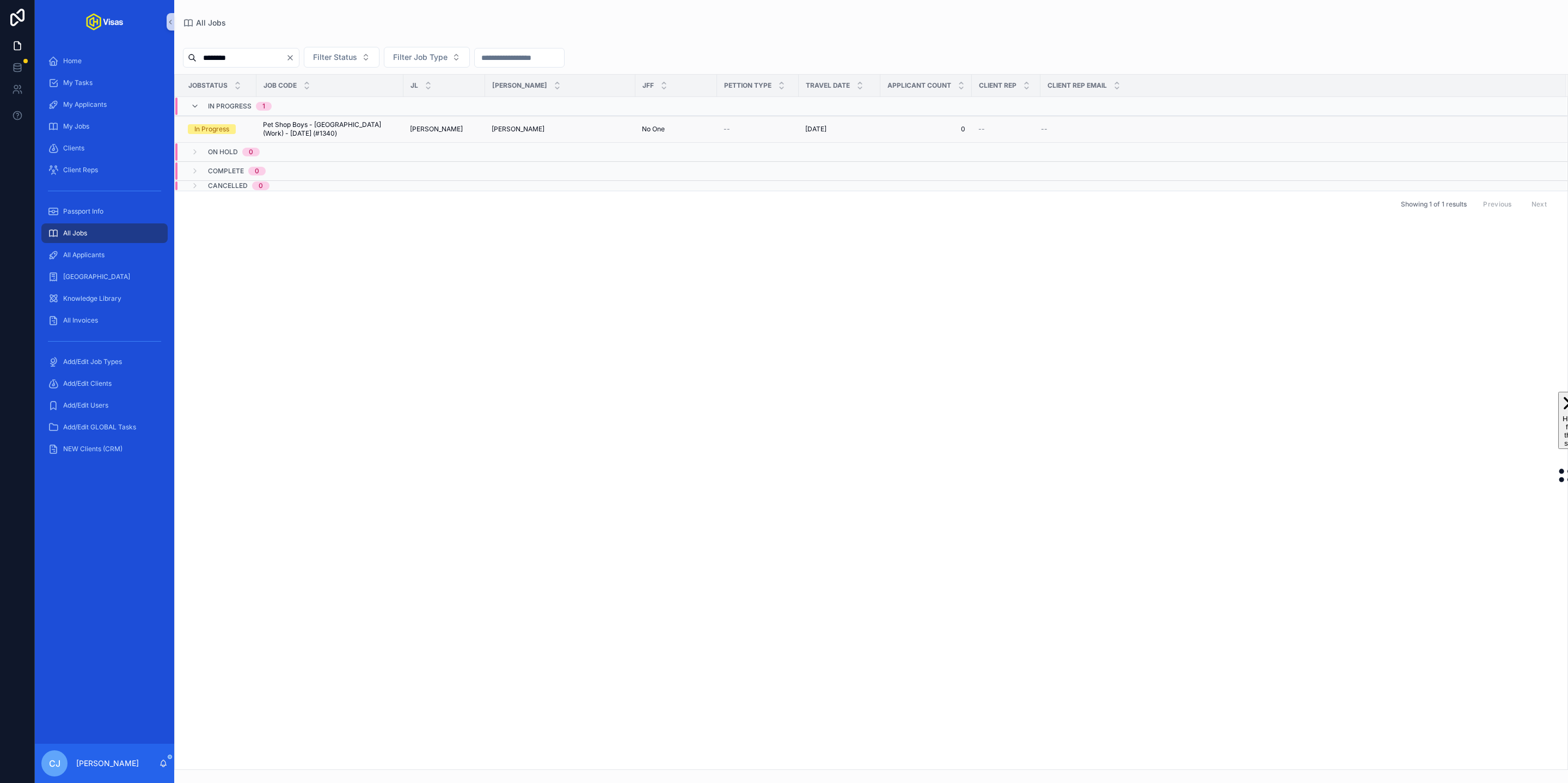
type input "********"
click at [290, 134] on span "Pet Shop Boys - [GEOGRAPHIC_DATA] (Work) - [DATE] (#1340)" at bounding box center [329, 129] width 134 height 18
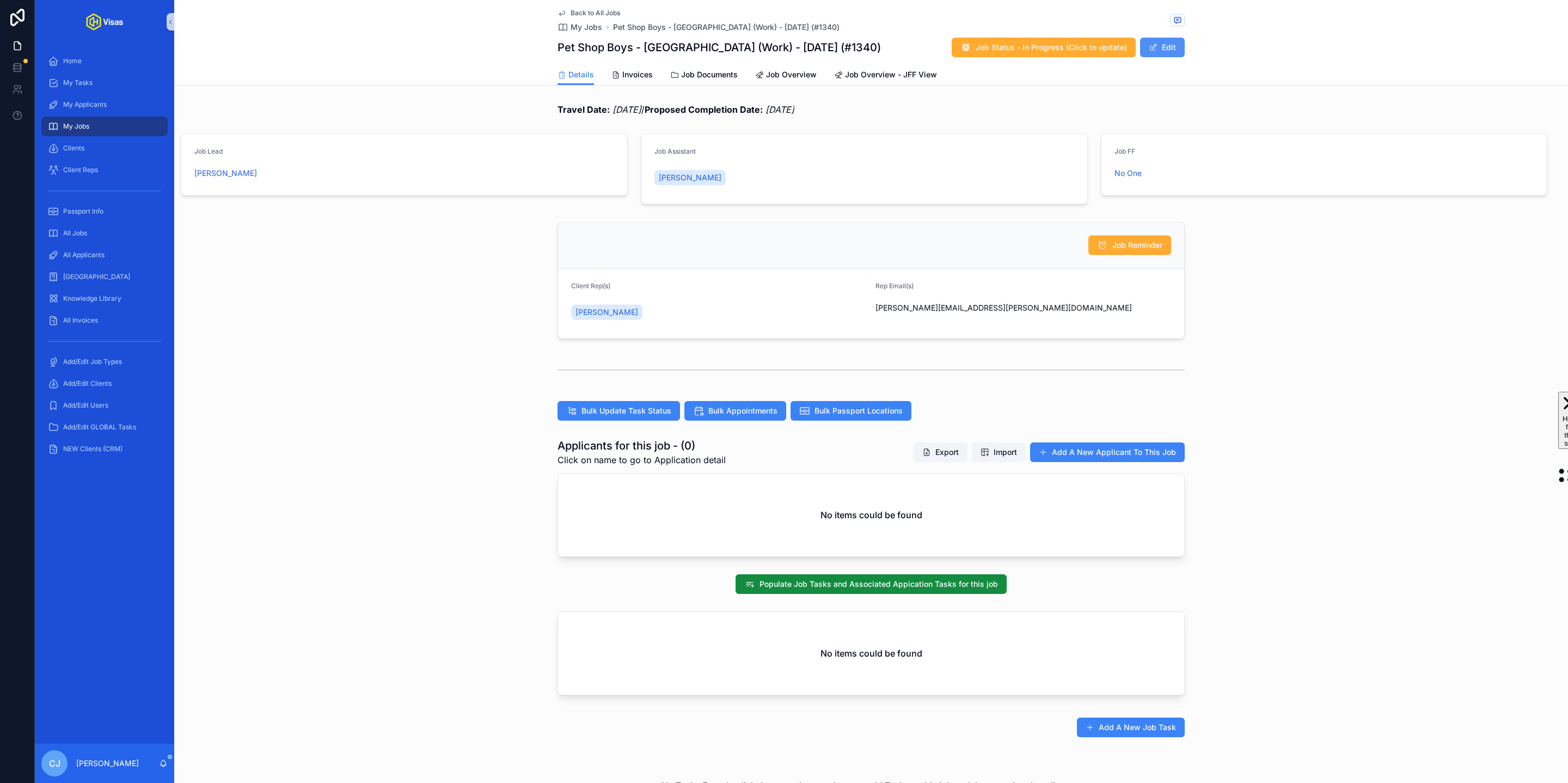
click at [1161, 51] on button "Edit" at bounding box center [1162, 47] width 45 height 20
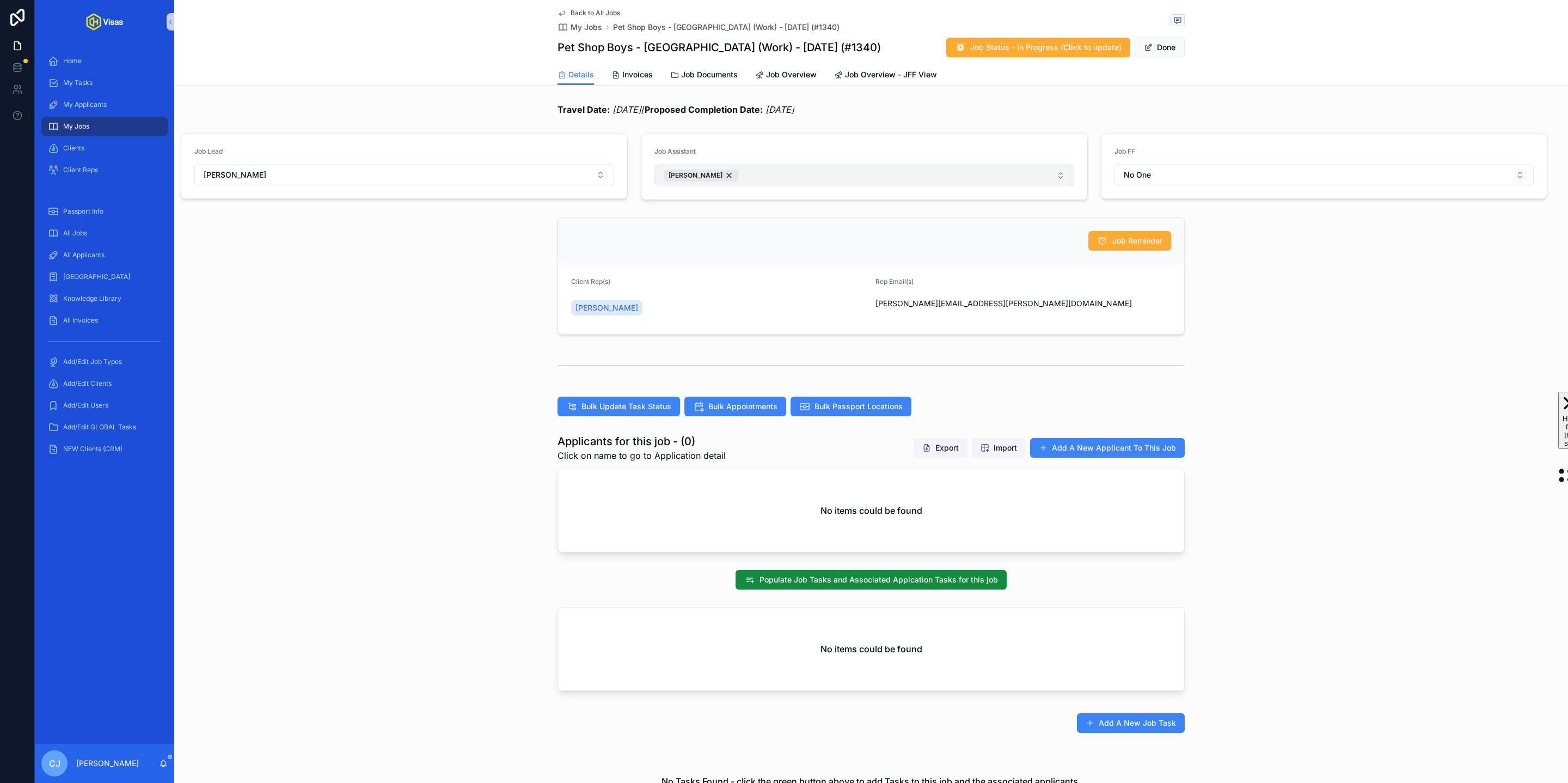
click at [823, 174] on button "[PERSON_NAME]" at bounding box center [864, 175] width 420 height 22
type input "****"
click at [721, 225] on div "[PERSON_NAME]" at bounding box center [864, 221] width 414 height 18
click at [1167, 104] on div "Travel Date: [DATE] / Proposed Completion Date: [DATE]" at bounding box center [870, 109] width 627 height 13
click at [1155, 47] on button "Done" at bounding box center [1159, 47] width 50 height 20
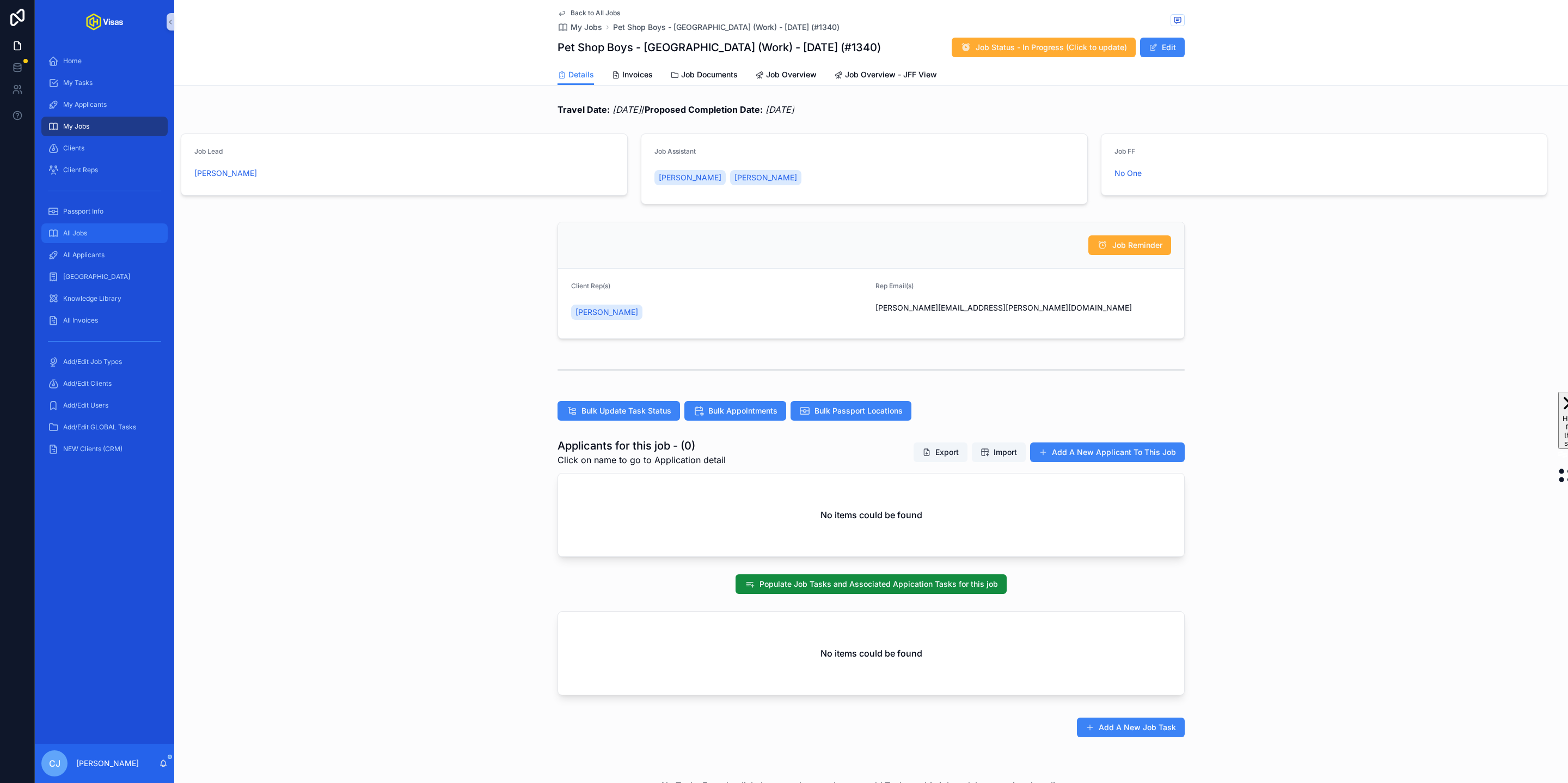
click at [114, 238] on div "All Jobs" at bounding box center [104, 233] width 113 height 18
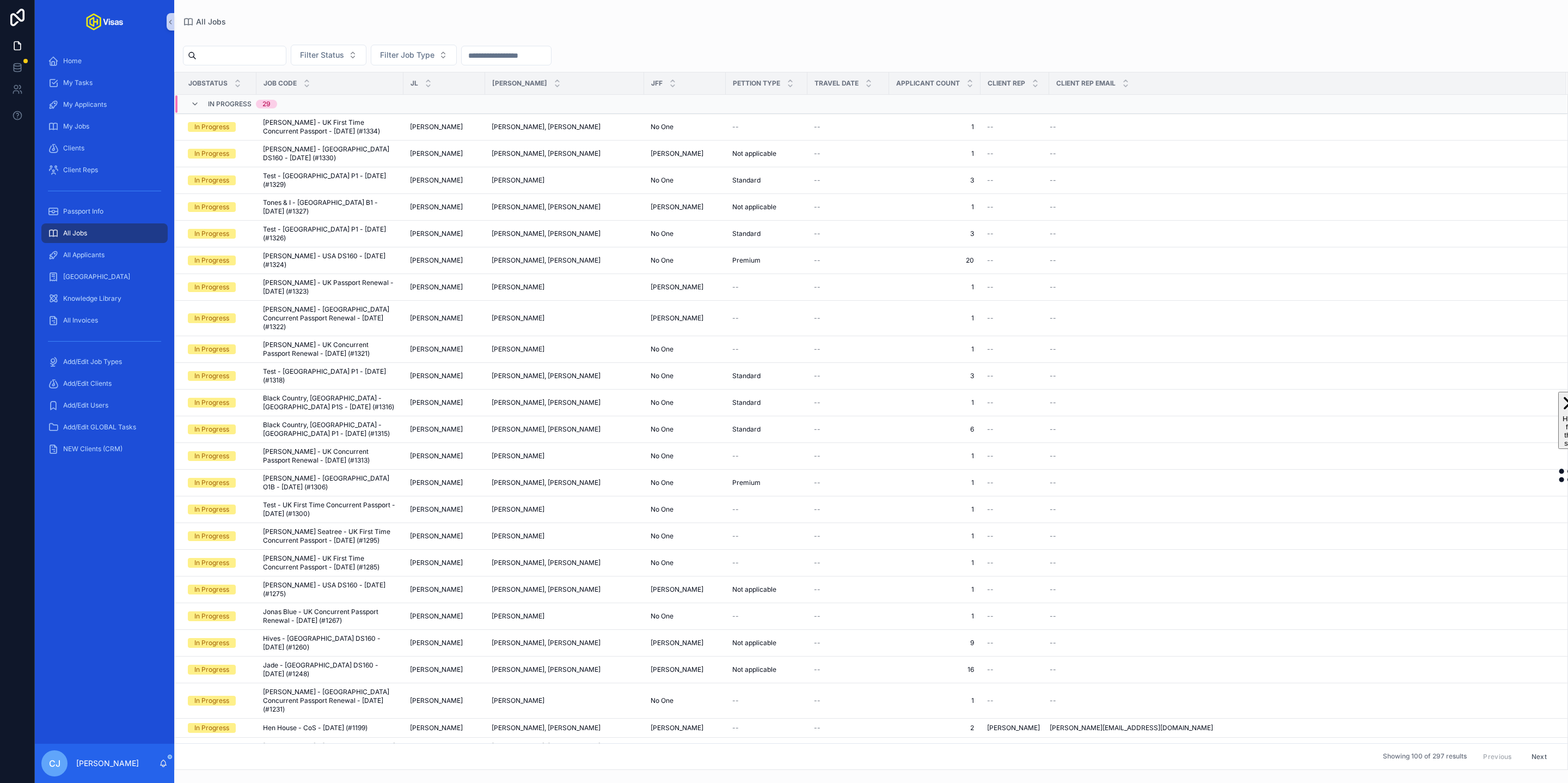
click at [249, 51] on input "scrollable content" at bounding box center [240, 55] width 89 height 15
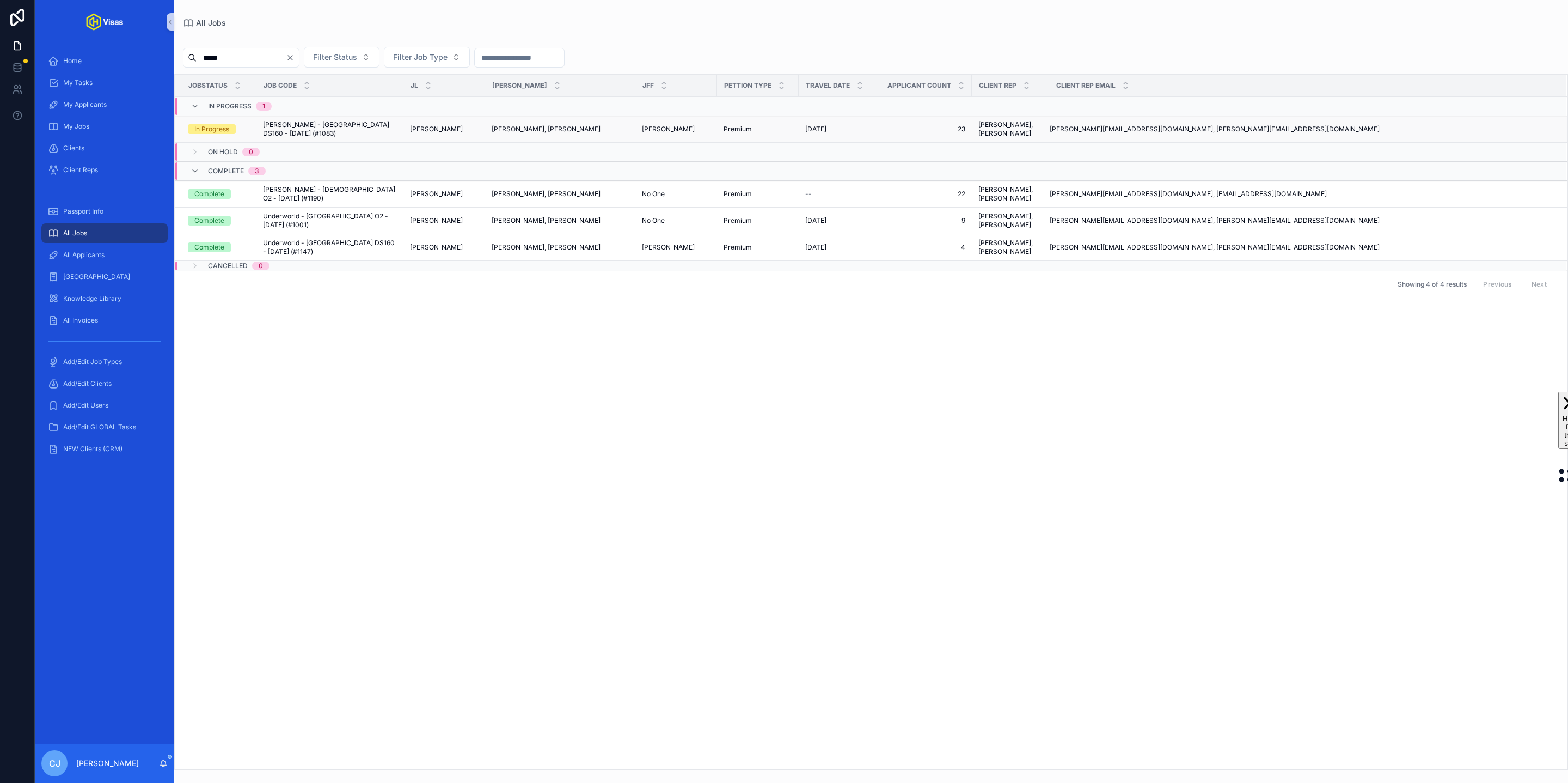
type input "*****"
click at [321, 137] on span "[PERSON_NAME] - [GEOGRAPHIC_DATA] DS160 - [DATE] (#1083)" at bounding box center [329, 129] width 134 height 18
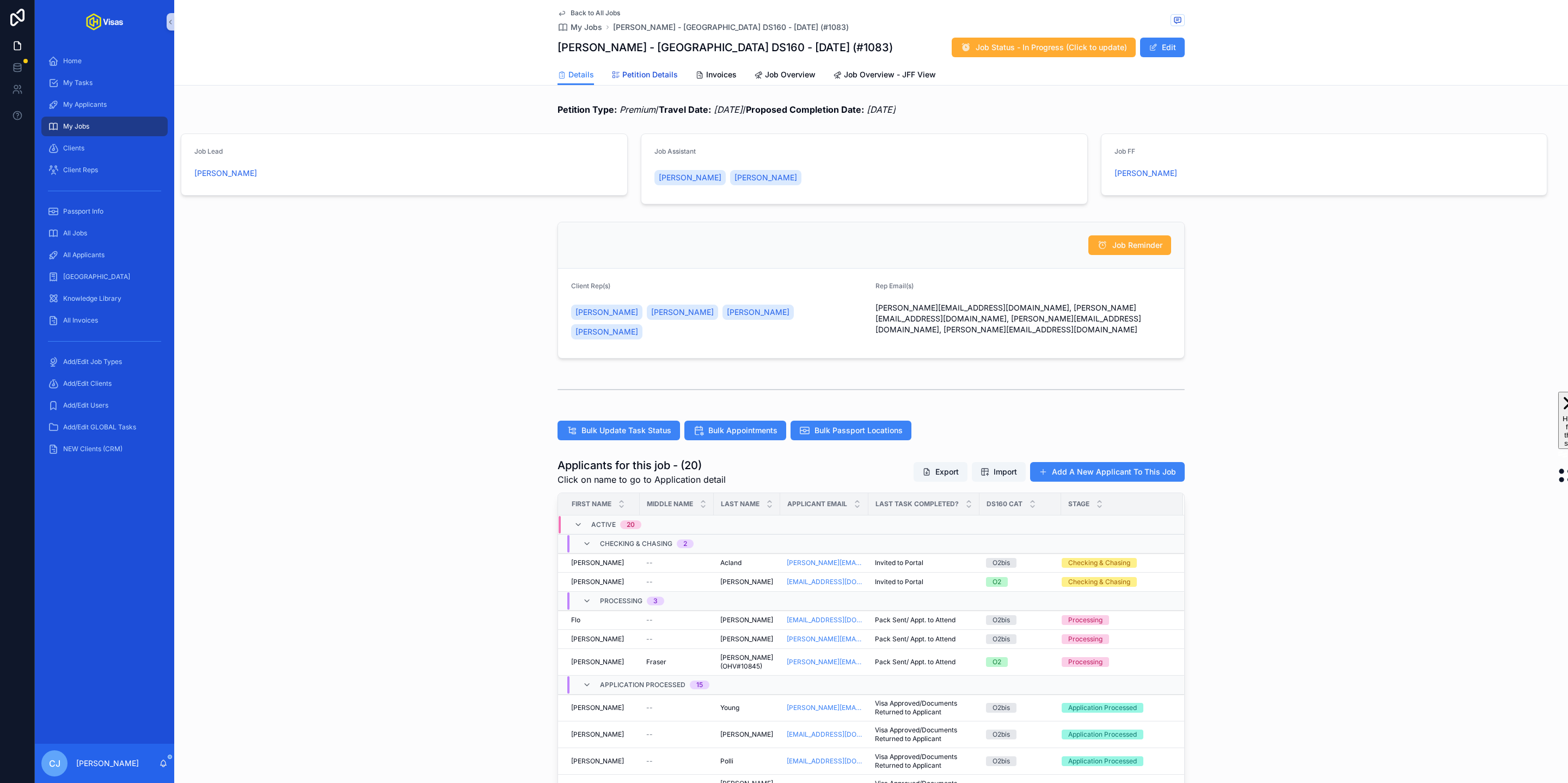
click at [635, 74] on span "Petition Details" at bounding box center [649, 75] width 55 height 11
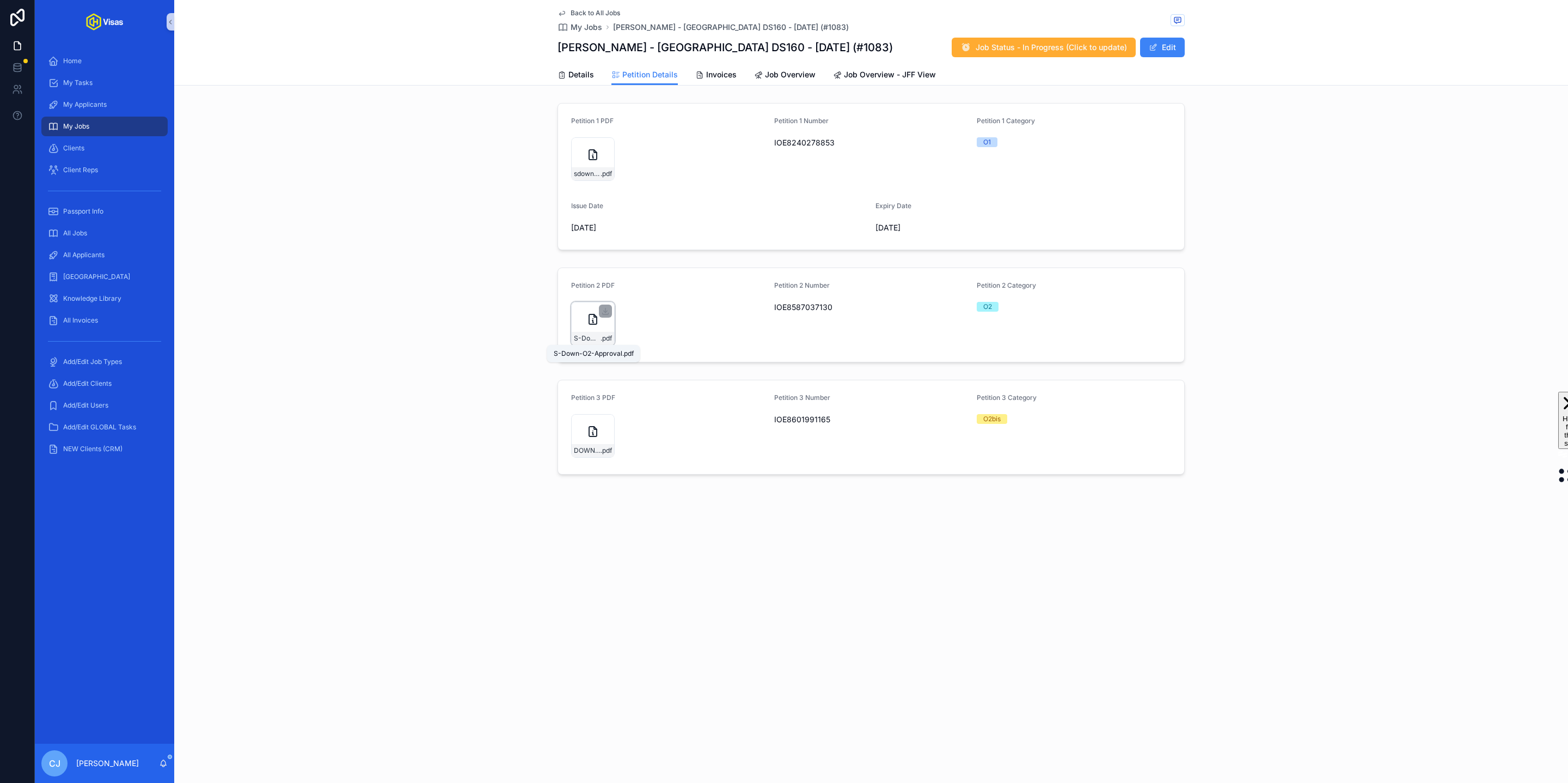
click at [590, 341] on span "S-Down-O2-Approval" at bounding box center [587, 338] width 27 height 8
